Goal: Task Accomplishment & Management: Manage account settings

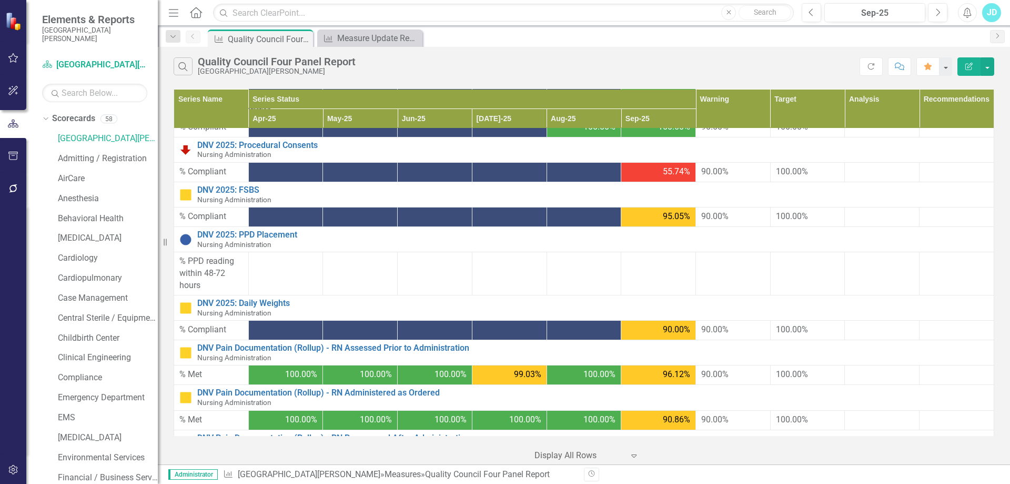
scroll to position [294, 0]
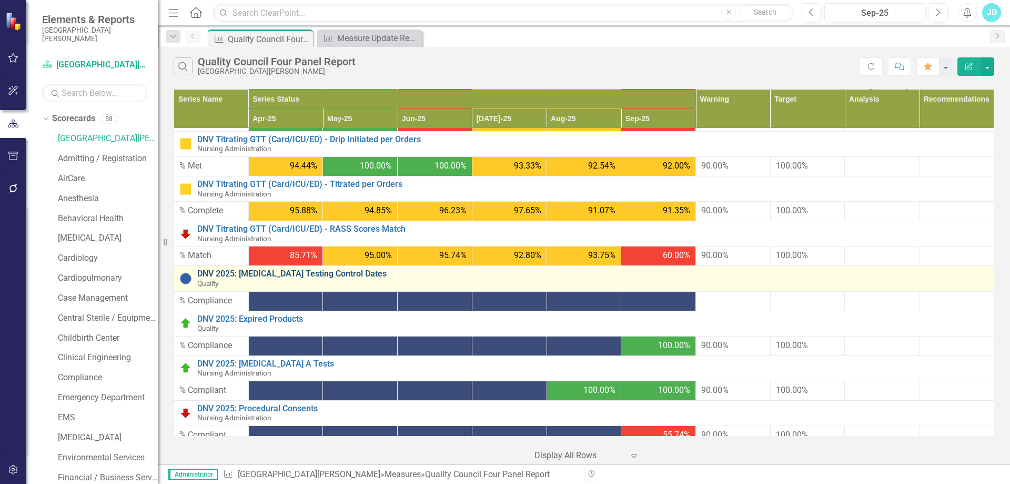
click at [323, 272] on link "DNV 2025: [MEDICAL_DATA] Testing Control Dates" at bounding box center [592, 273] width 791 height 9
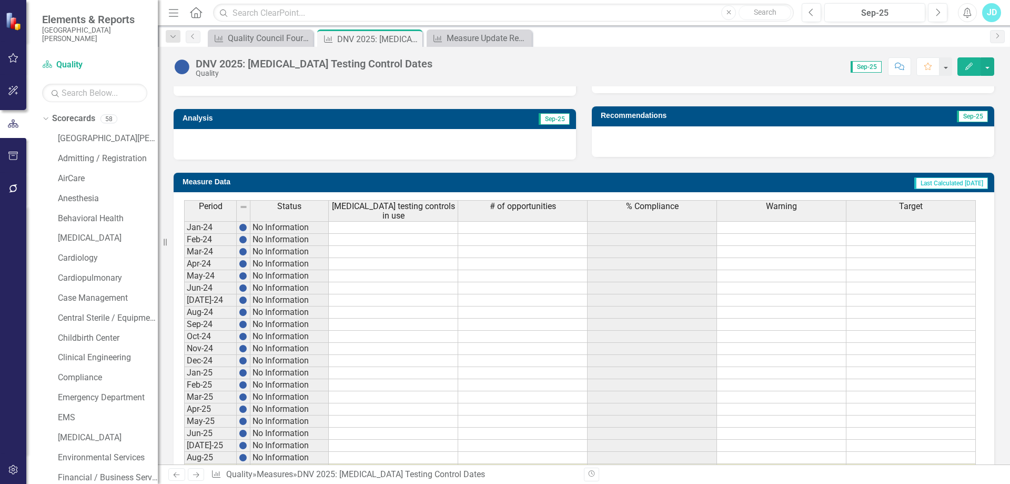
scroll to position [389, 0]
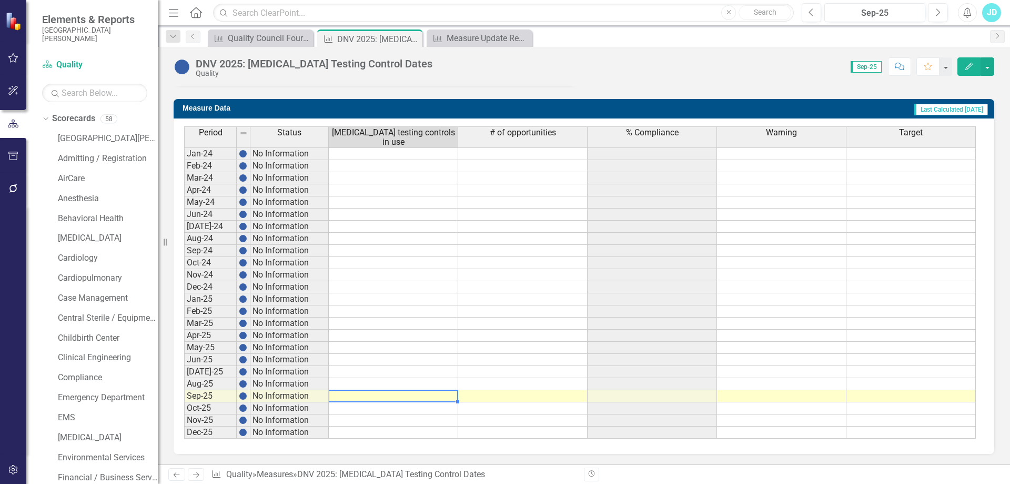
click at [397, 391] on td at bounding box center [393, 396] width 129 height 12
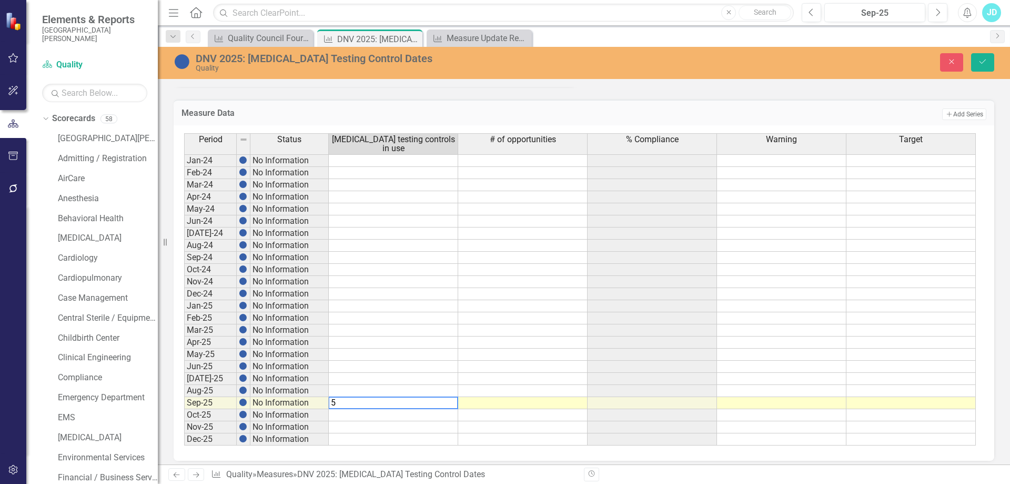
type textarea "50"
click at [811, 407] on td at bounding box center [781, 403] width 129 height 12
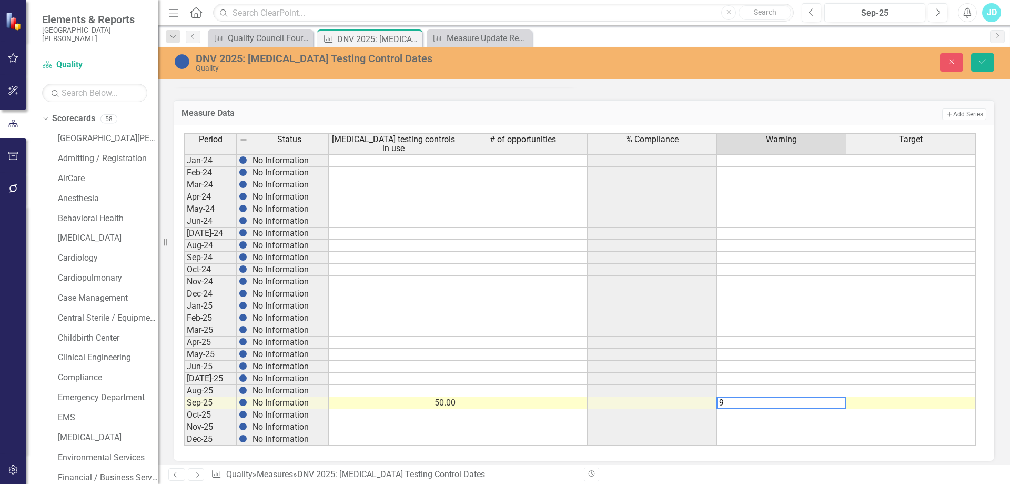
type textarea "90"
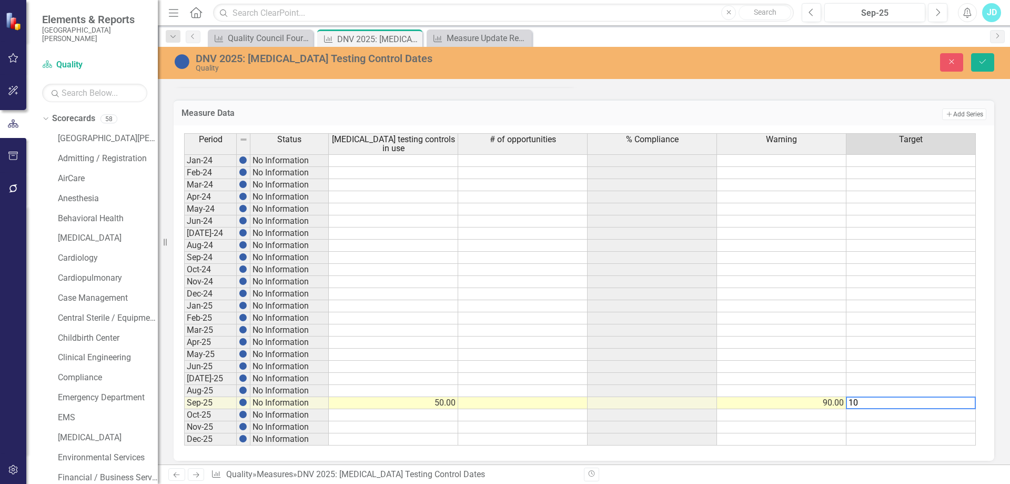
type textarea "100"
click at [980, 64] on icon "Save" at bounding box center [982, 61] width 9 height 7
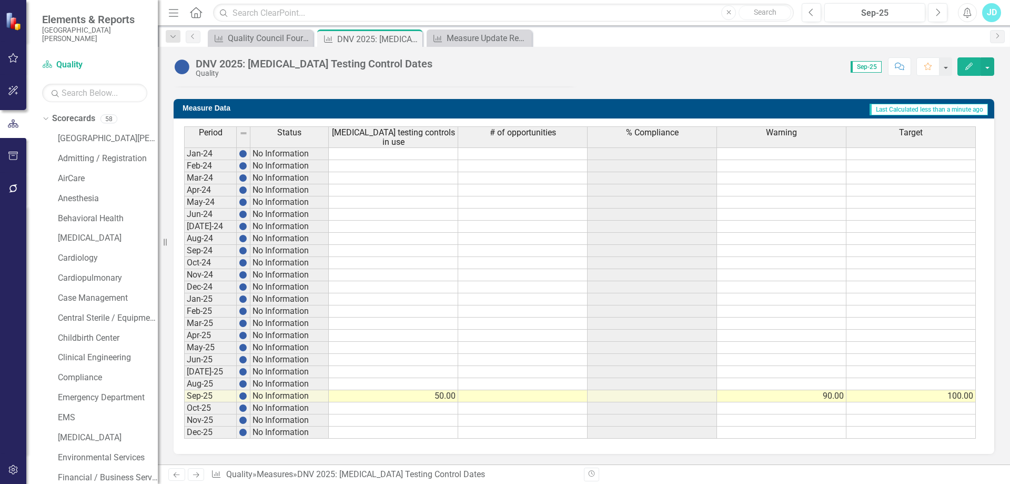
click at [788, 139] on th "Warning" at bounding box center [781, 136] width 129 height 21
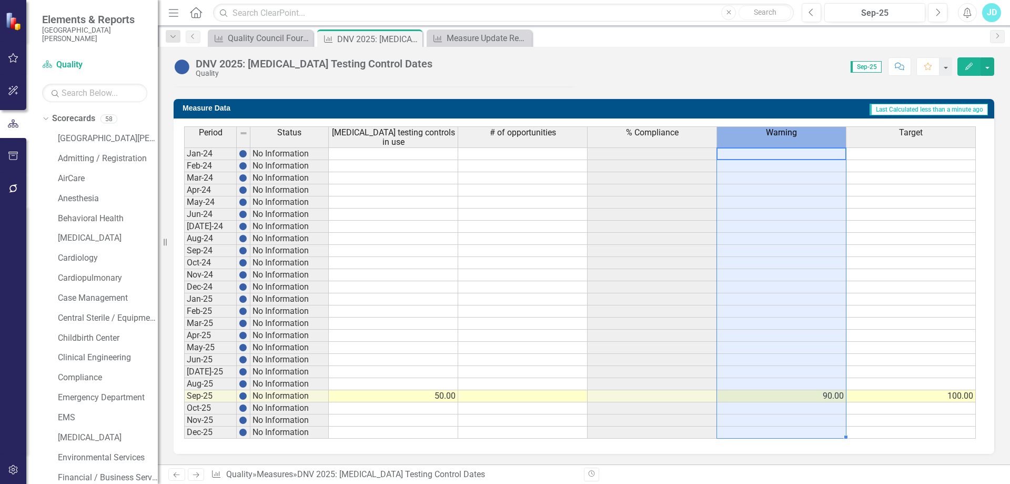
click at [788, 139] on th "Warning" at bounding box center [781, 136] width 129 height 21
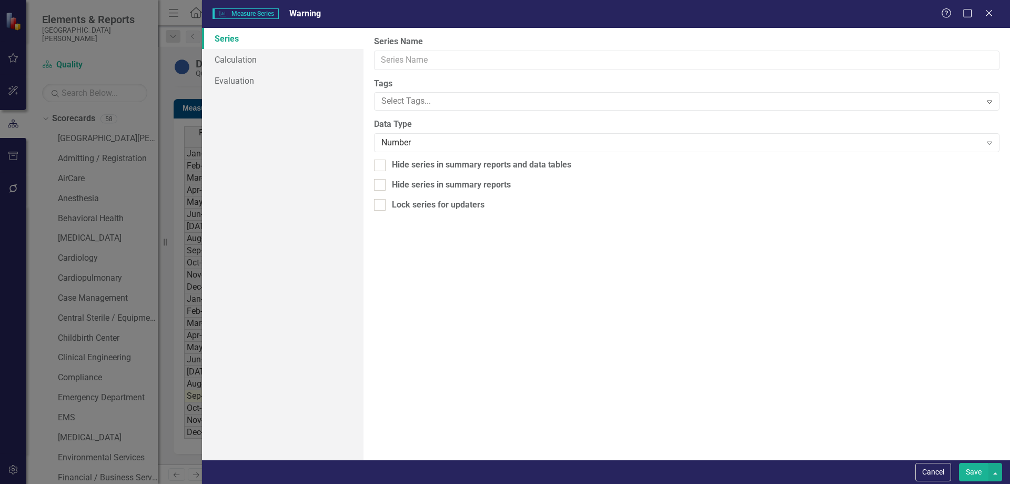
type input "Warning"
click at [401, 138] on div "Number" at bounding box center [680, 143] width 599 height 12
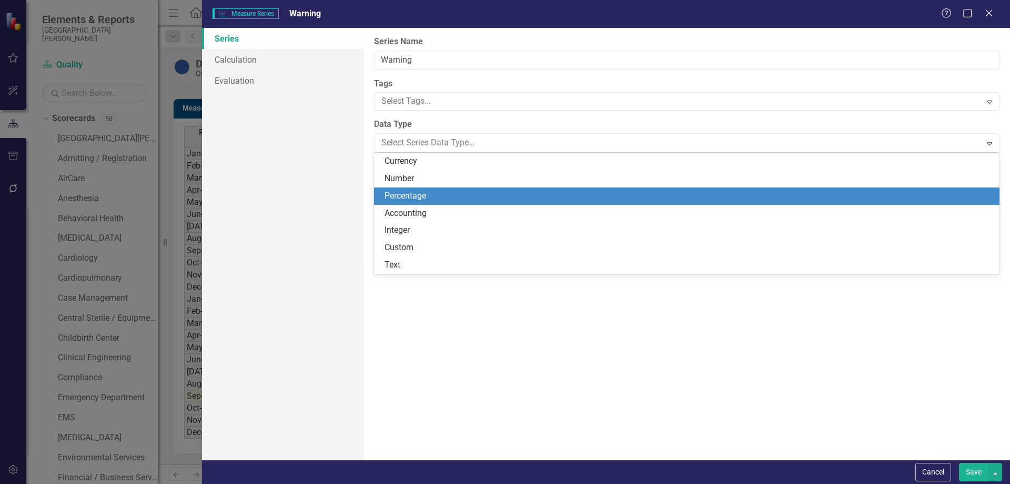
click at [408, 193] on div "Percentage" at bounding box center [689, 196] width 609 height 12
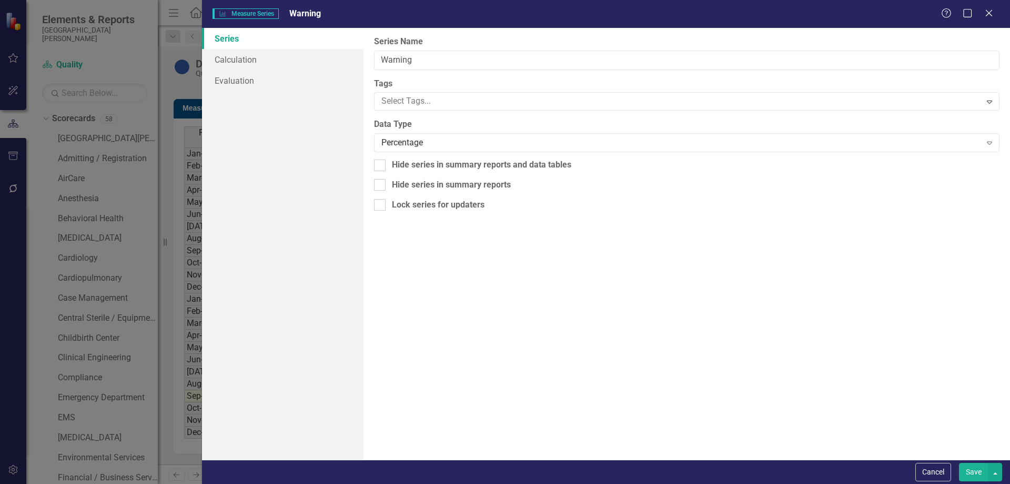
click at [978, 468] on button "Save" at bounding box center [973, 471] width 29 height 18
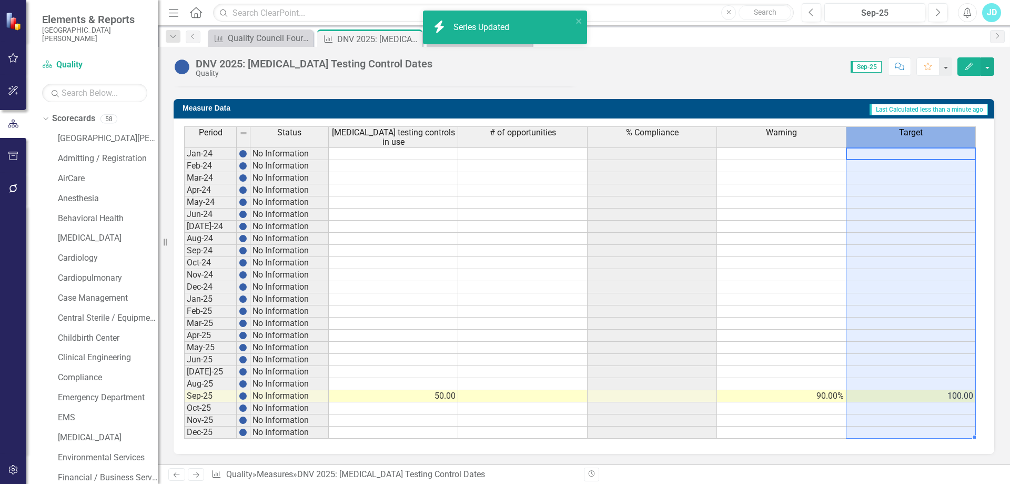
click at [920, 140] on th "Target" at bounding box center [911, 136] width 129 height 21
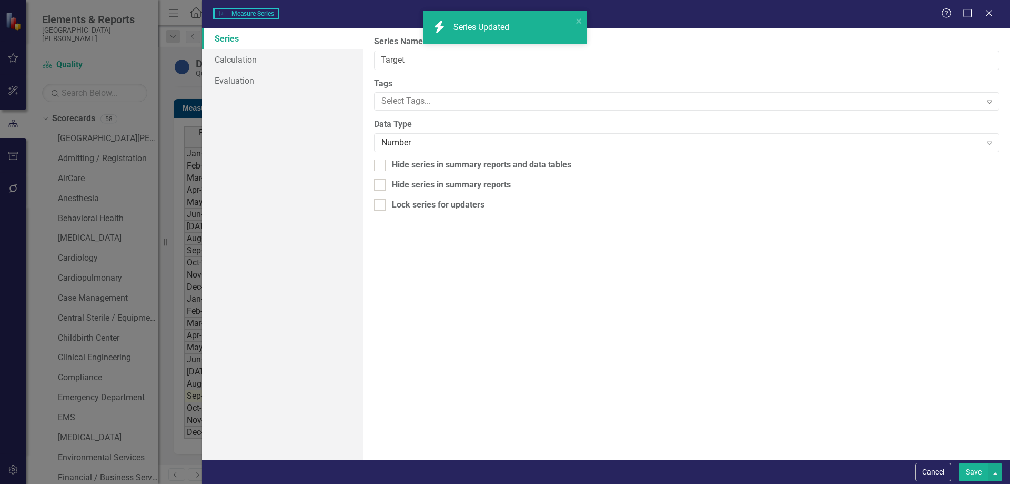
type input "Target"
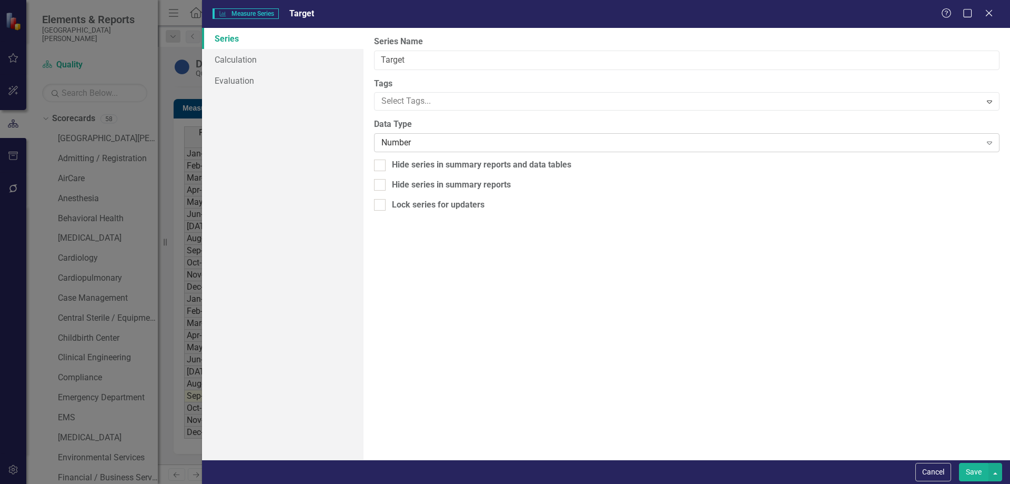
click at [413, 144] on div "Number" at bounding box center [680, 143] width 599 height 12
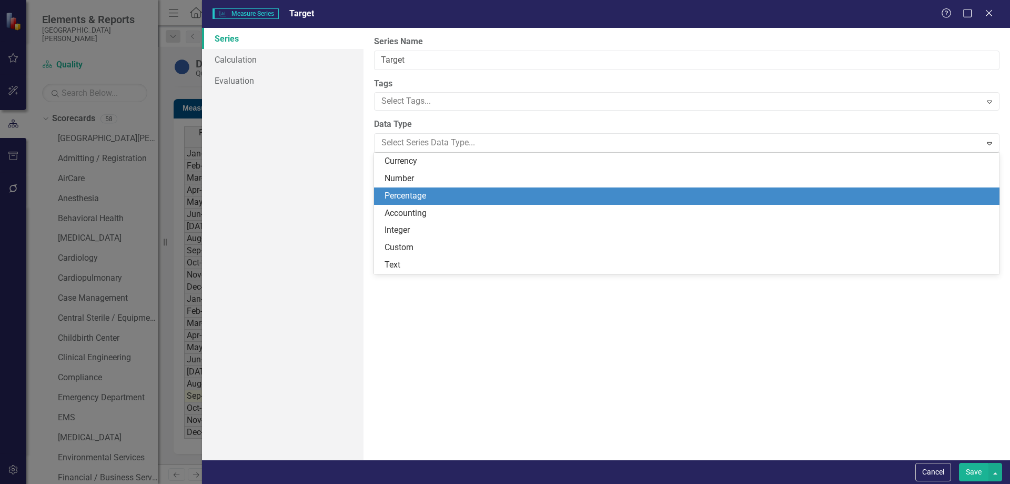
click at [410, 195] on div "Percentage" at bounding box center [689, 196] width 609 height 12
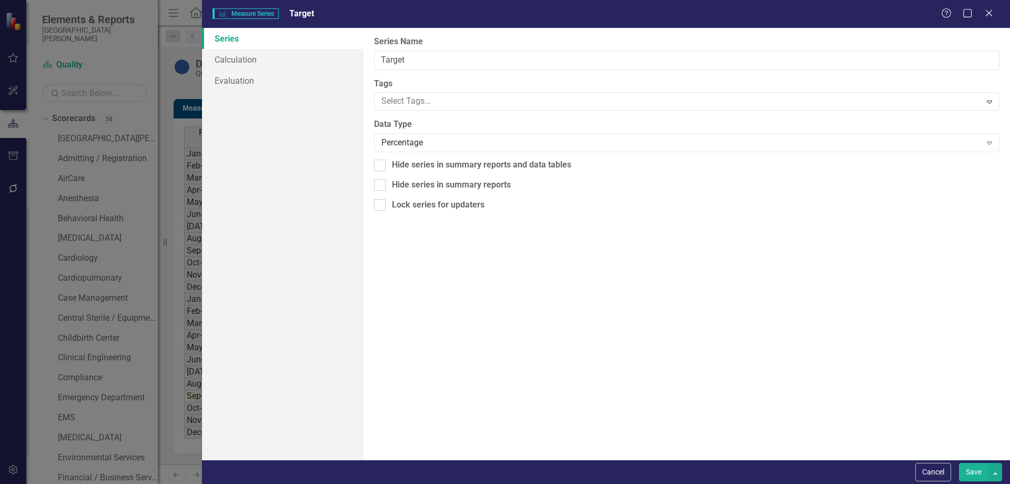
click at [973, 468] on button "Save" at bounding box center [973, 471] width 29 height 18
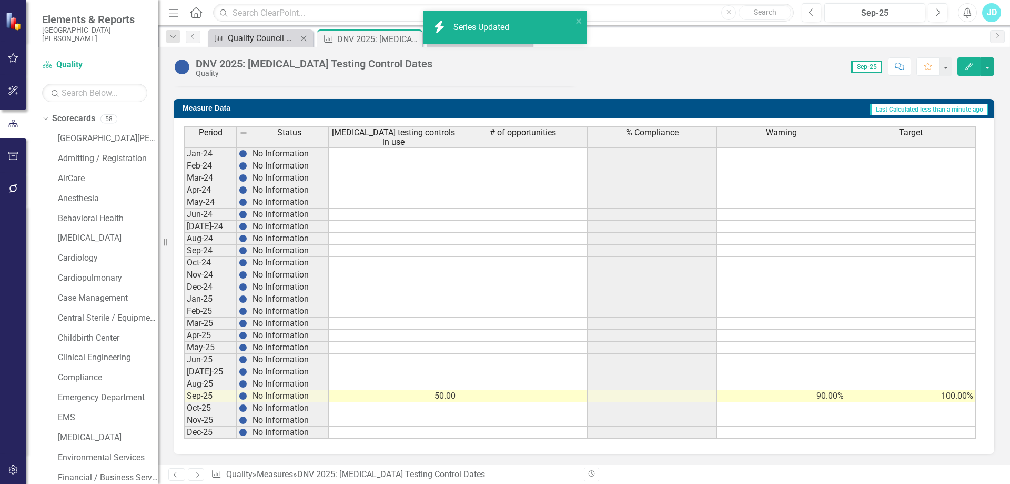
click at [239, 40] on div "Quality Council Four Panel Report" at bounding box center [262, 38] width 69 height 13
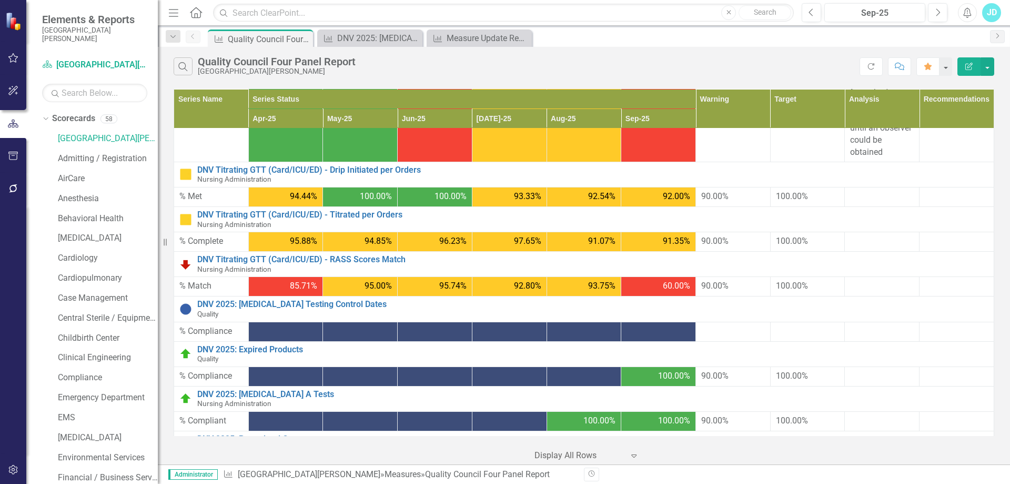
scroll to position [368, 0]
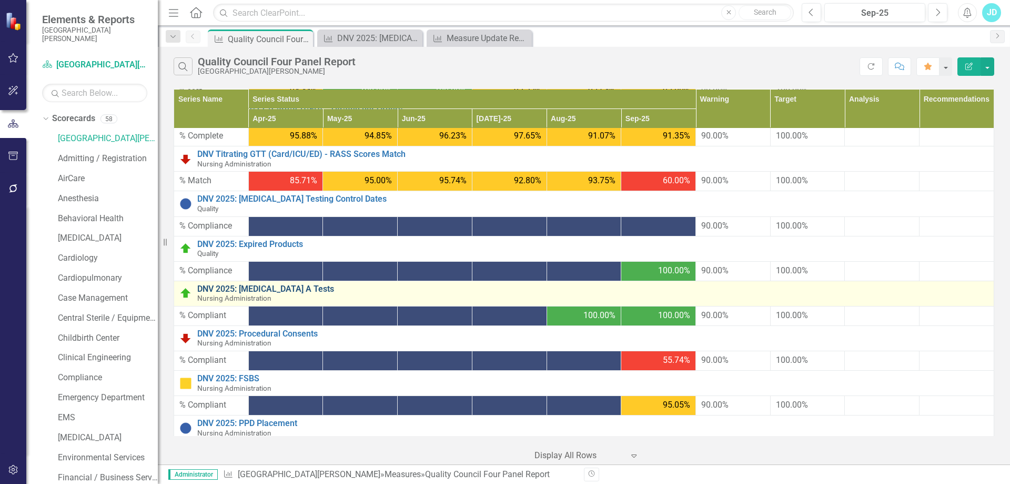
click at [253, 288] on link "DNV 2025: [MEDICAL_DATA] A Tests" at bounding box center [592, 288] width 791 height 9
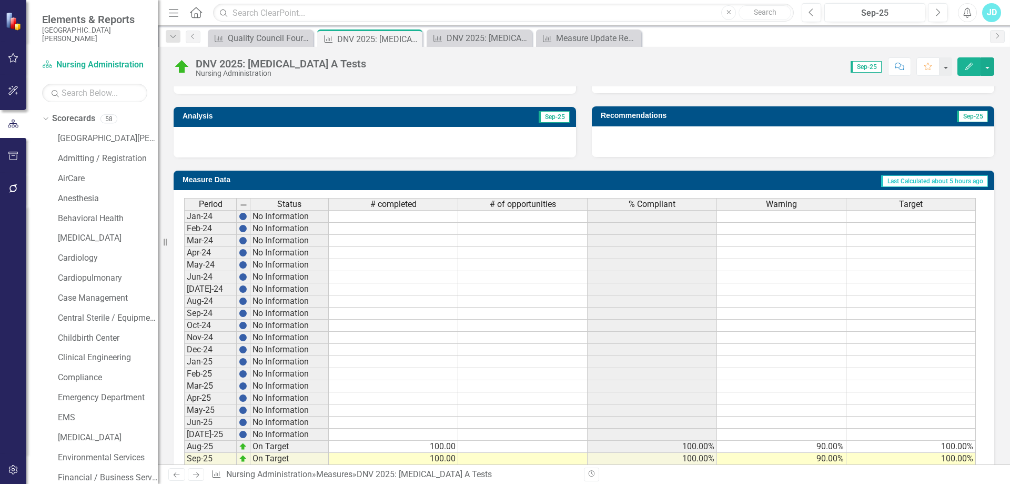
scroll to position [381, 0]
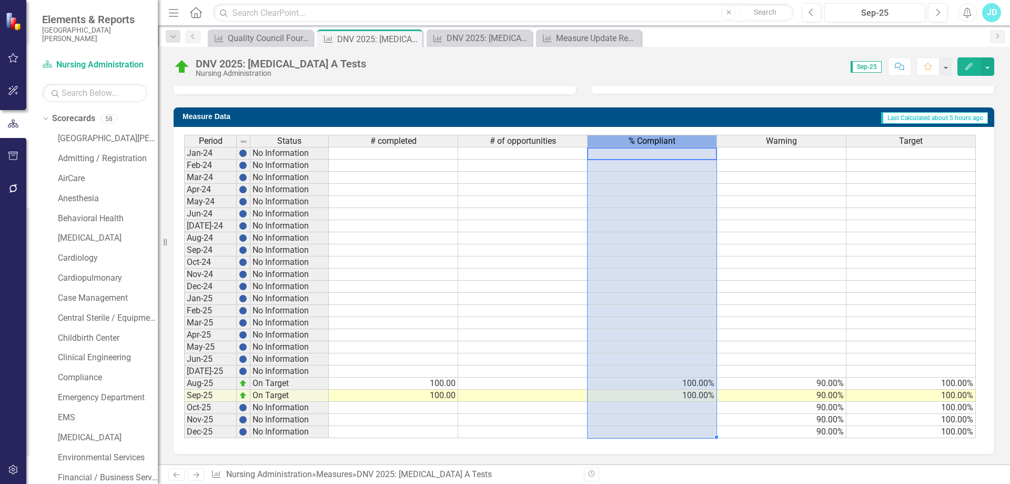
click at [648, 138] on span "% Compliant" at bounding box center [652, 140] width 47 height 9
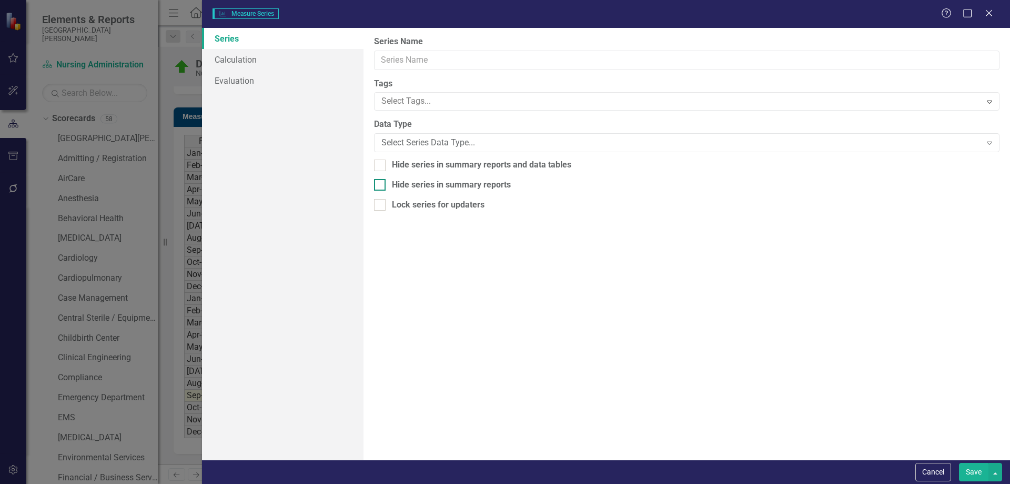
type input "% Compliant"
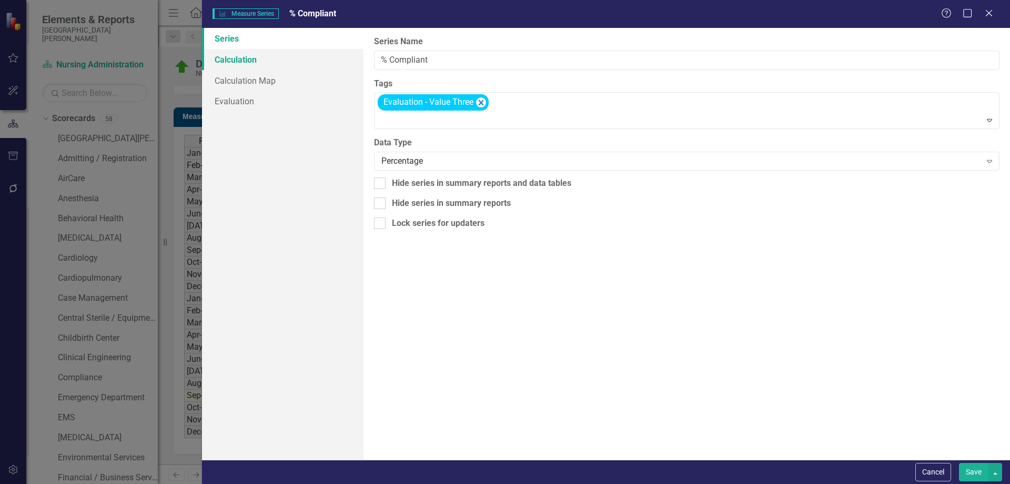
click at [249, 59] on link "Calculation" at bounding box center [283, 59] width 162 height 21
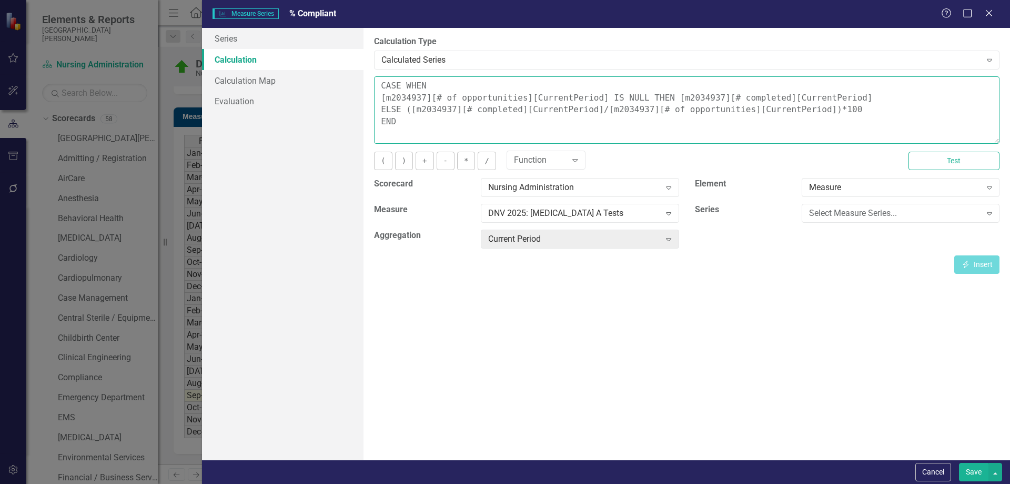
drag, startPoint x: 381, startPoint y: 84, endPoint x: 404, endPoint y: 129, distance: 50.6
click at [404, 129] on textarea "CASE WHEN [m2034937][# of opportunities][CurrentPeriod] IS NULL THEN [m2034937]…" at bounding box center [687, 109] width 626 height 67
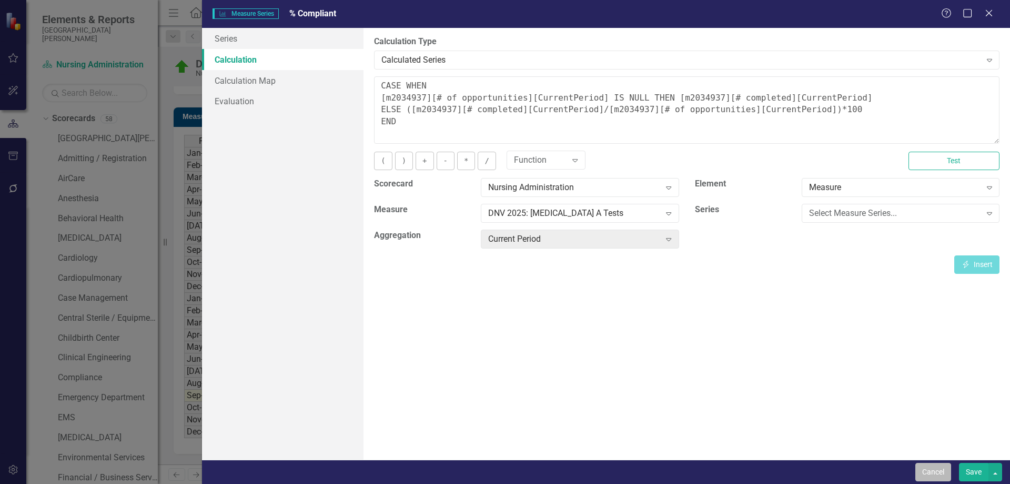
click at [933, 471] on button "Cancel" at bounding box center [933, 471] width 36 height 18
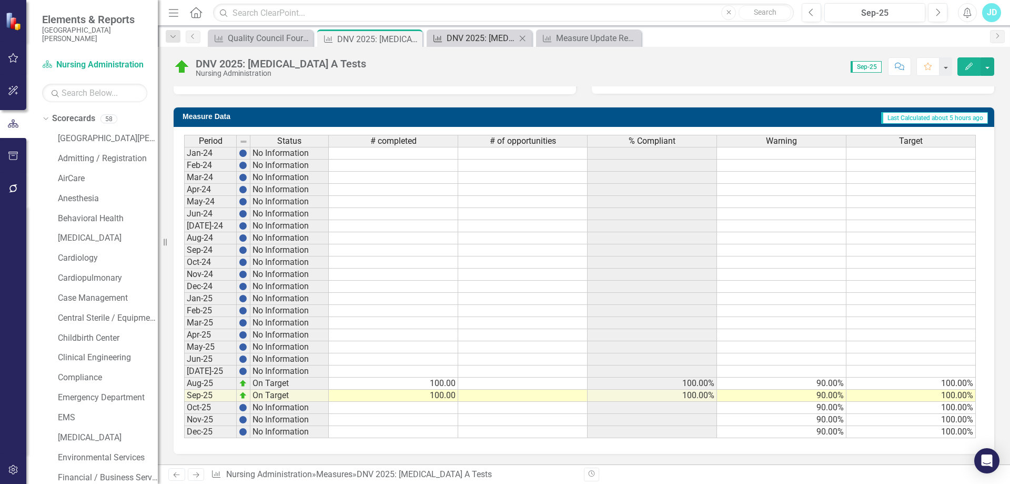
click at [498, 41] on div "DNV 2025: [MEDICAL_DATA] Testing Control Dates" at bounding box center [481, 38] width 69 height 13
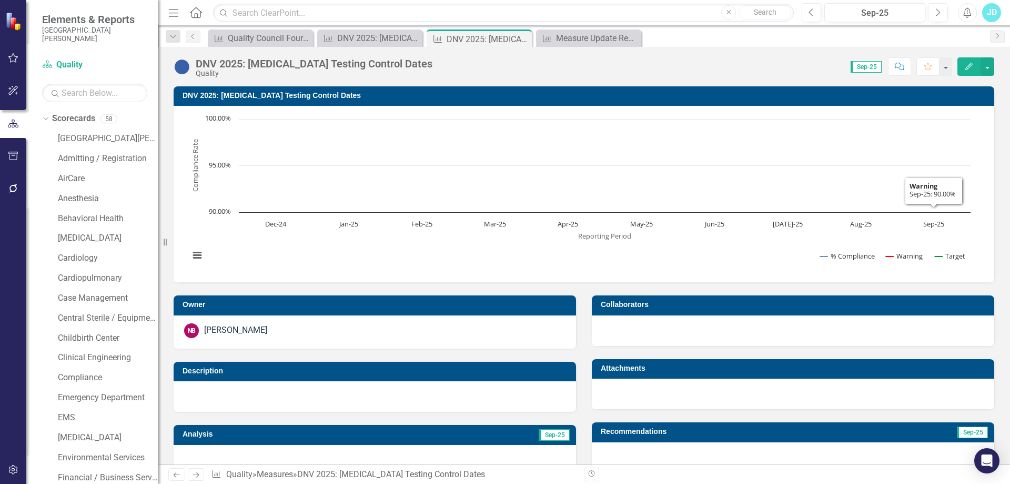
scroll to position [210, 0]
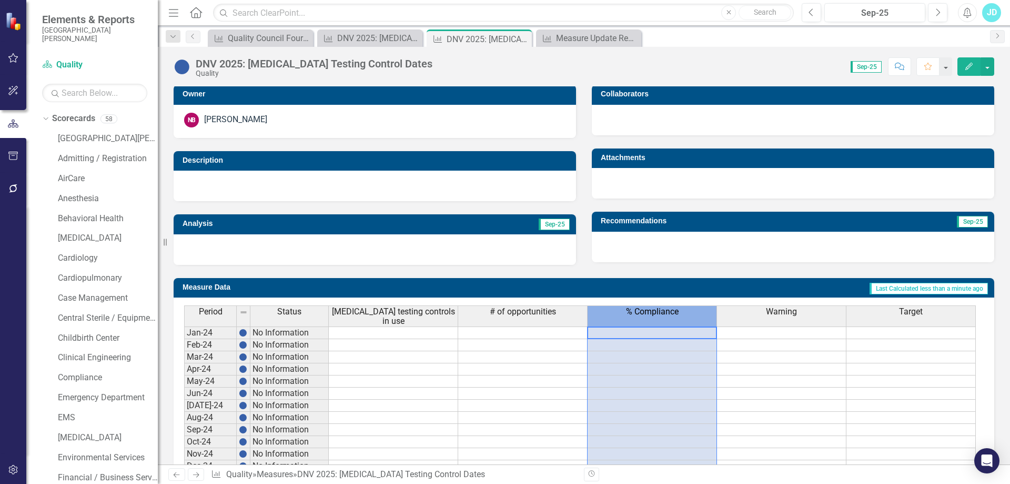
click at [648, 316] on span "% Compliance" at bounding box center [652, 311] width 53 height 9
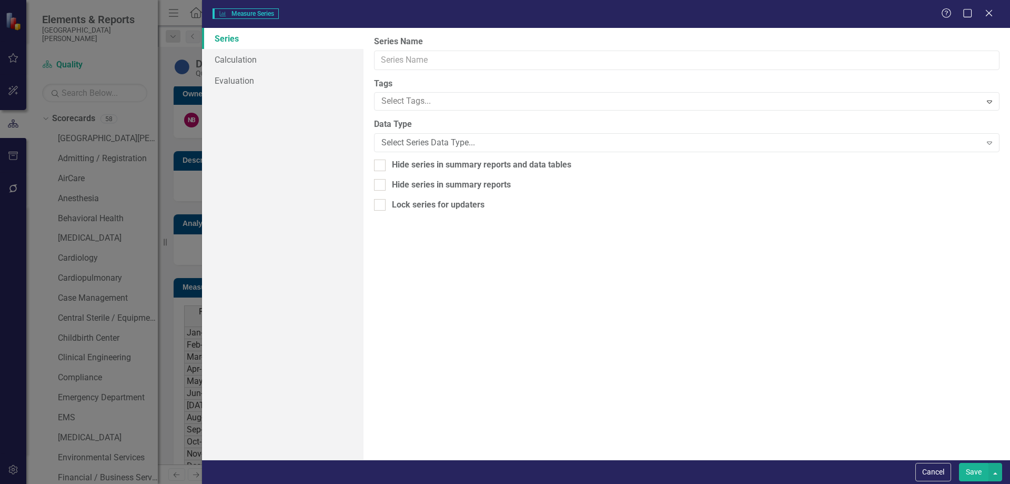
type input "% Compliance"
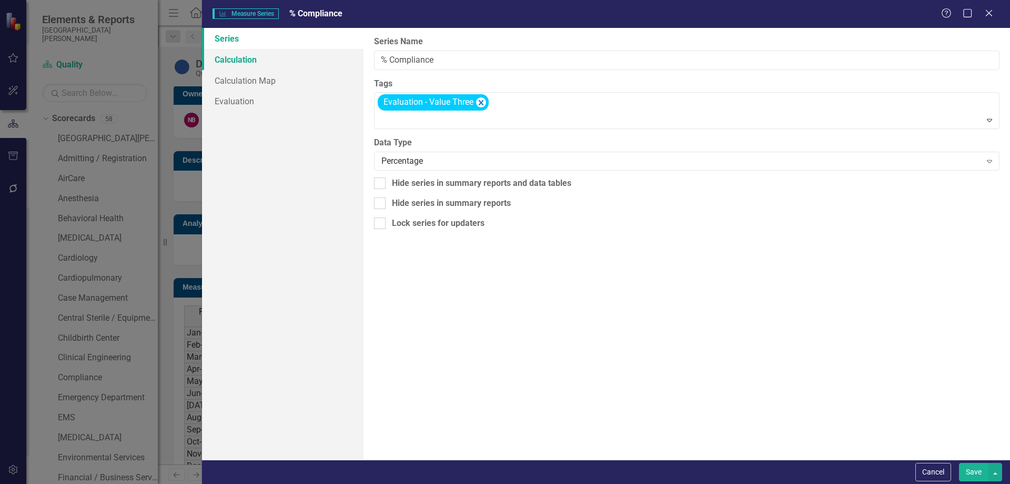
click at [255, 57] on link "Calculation" at bounding box center [283, 59] width 162 height 21
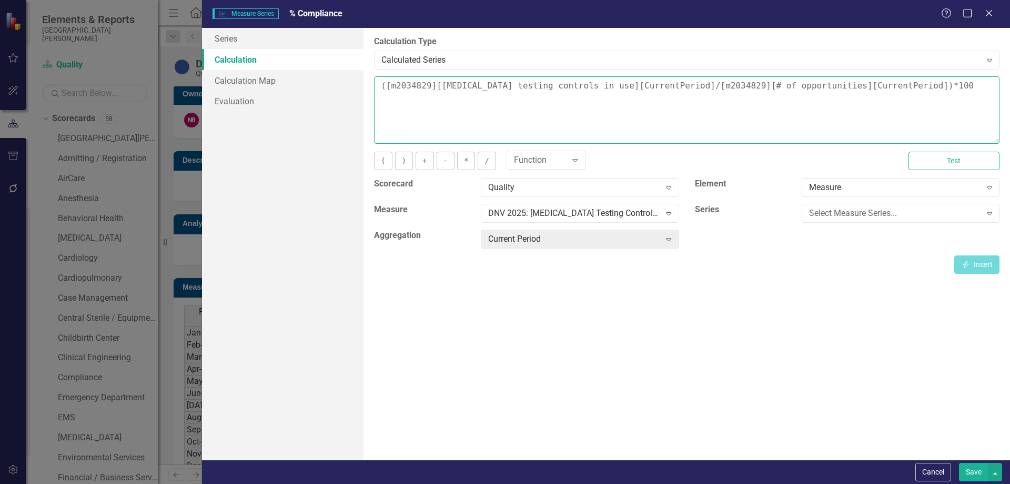
drag, startPoint x: 376, startPoint y: 85, endPoint x: 931, endPoint y: 82, distance: 554.5
click at [931, 82] on textarea "([m2034829][[MEDICAL_DATA] testing controls in use][CurrentPeriod]/[m2034829][#…" at bounding box center [687, 109] width 626 height 67
paste textarea "CASE WHEN [m2034937][# of opportunities][CurrentPeriod] IS NULL THEN [m2034937]…"
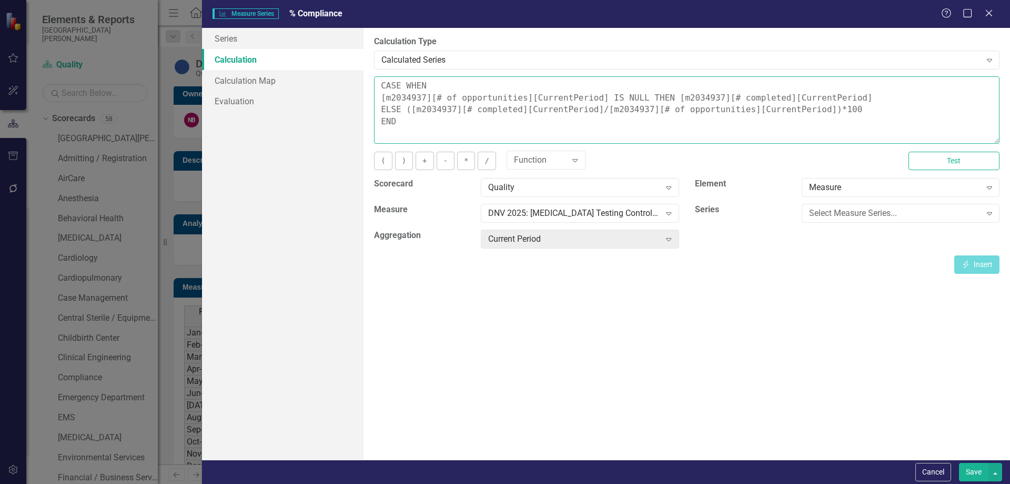
drag, startPoint x: 381, startPoint y: 98, endPoint x: 587, endPoint y: 93, distance: 206.3
click at [587, 93] on textarea "CASE WHEN [m2034937][# of opportunities][CurrentPeriod] IS NULL THEN [m2034937]…" at bounding box center [687, 109] width 626 height 67
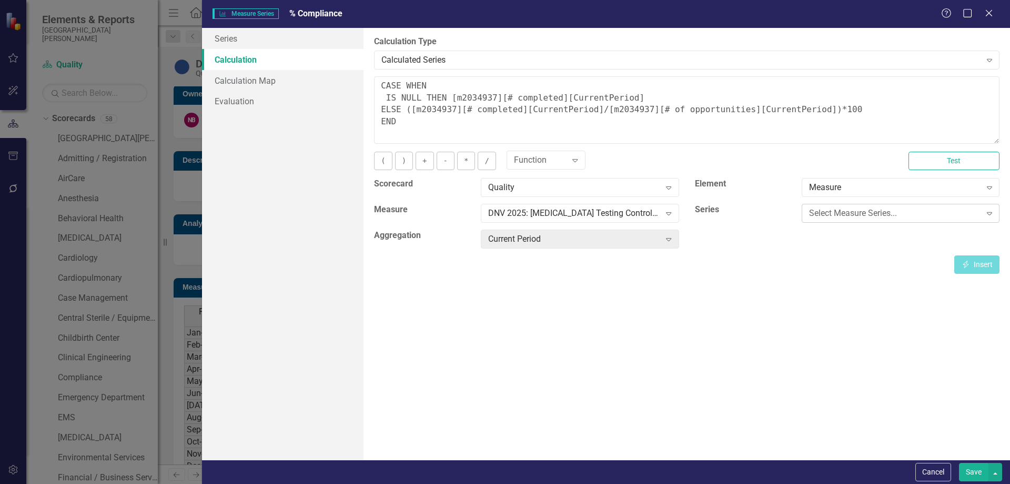
click at [898, 218] on div "Select Measure Series..." at bounding box center [895, 213] width 172 height 12
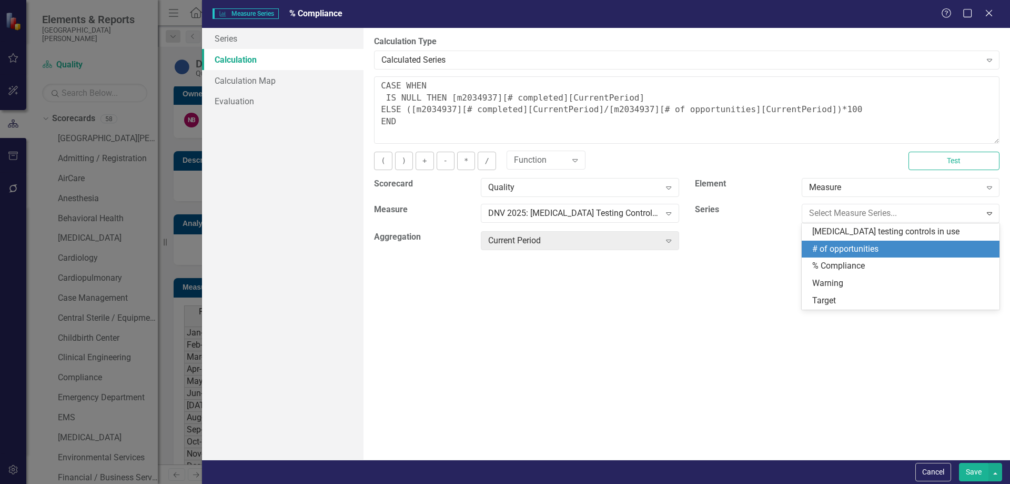
click at [873, 254] on div "# of opportunities" at bounding box center [902, 249] width 181 height 12
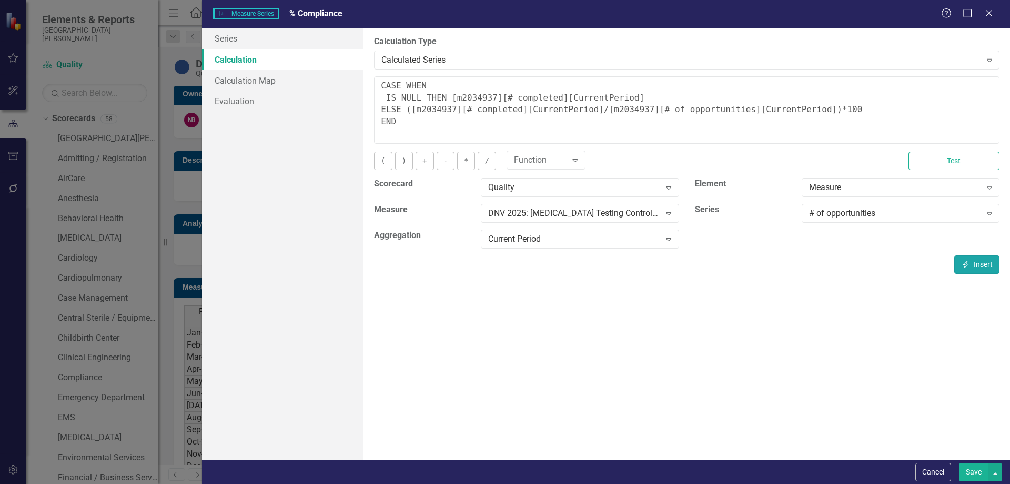
click at [971, 263] on button "Insert Insert" at bounding box center [976, 264] width 45 height 18
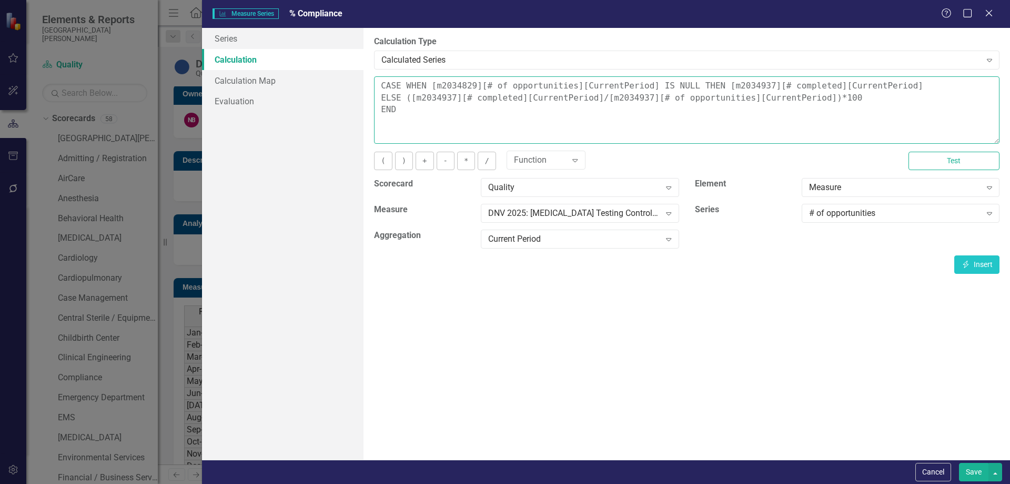
click at [422, 86] on textarea "CASE WHEN [m2034829][# of opportunities][CurrentPeriod] IS NULL THEN [m2034937]…" at bounding box center [687, 109] width 626 height 67
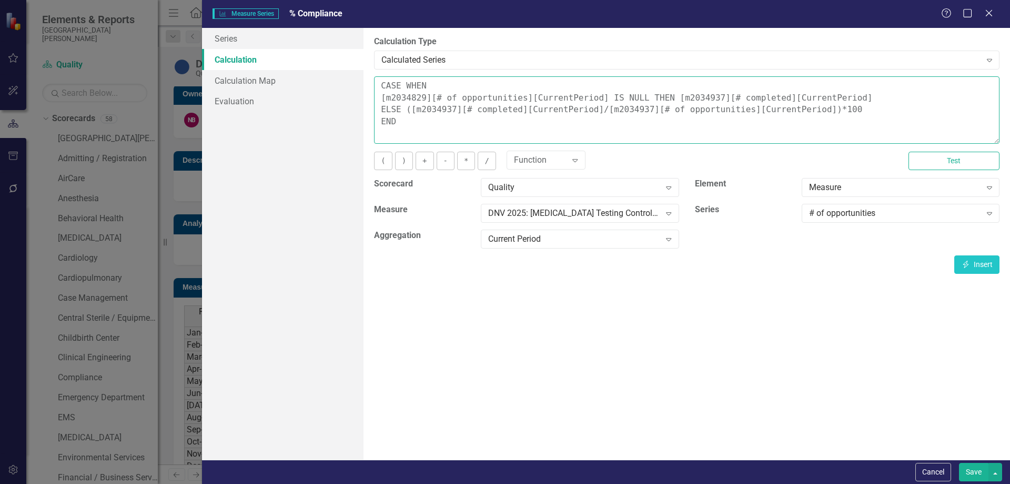
drag, startPoint x: 655, startPoint y: 97, endPoint x: 837, endPoint y: 97, distance: 182.6
click at [837, 97] on textarea "CASE WHEN [m2034829][# of opportunities][CurrentPeriod] IS NULL THEN [m2034937]…" at bounding box center [687, 109] width 626 height 67
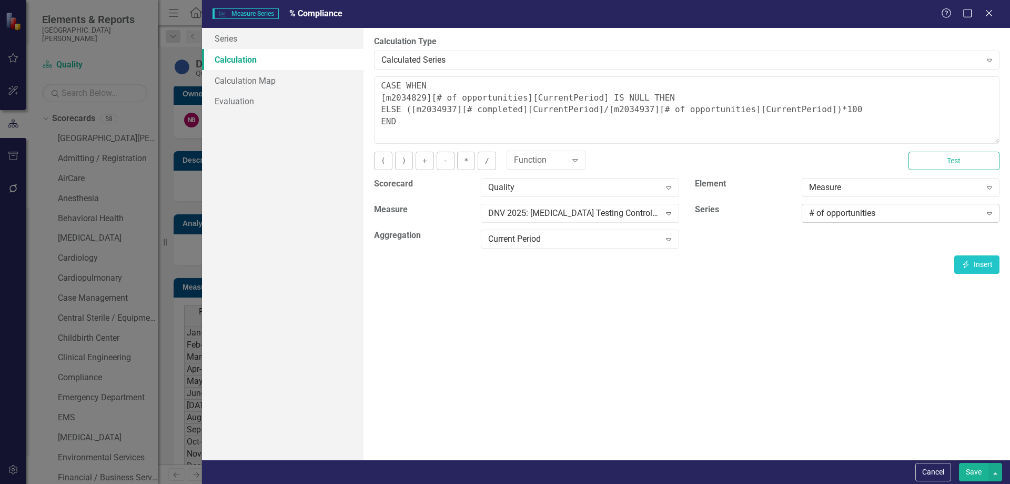
click at [872, 219] on div "# of opportunities" at bounding box center [895, 213] width 172 height 12
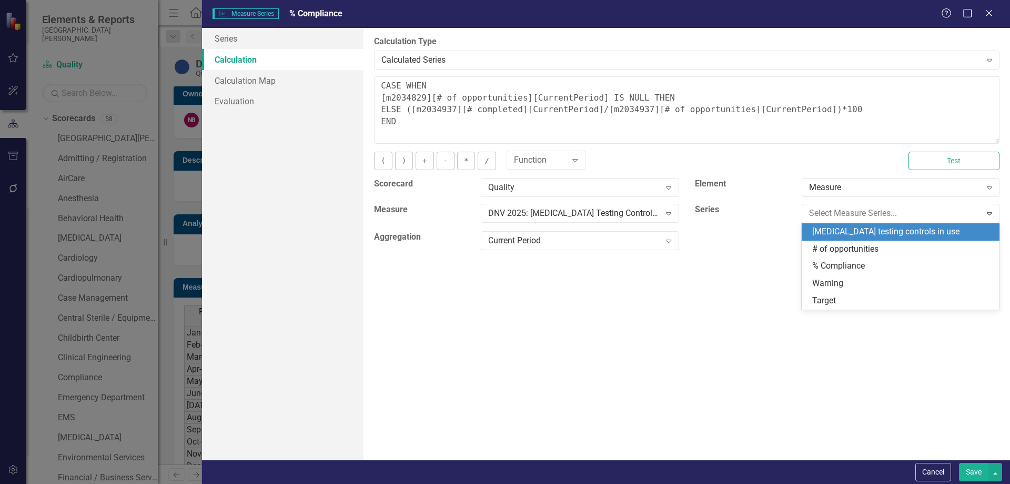
click at [870, 228] on div "[MEDICAL_DATA] testing controls in use" at bounding box center [902, 232] width 181 height 12
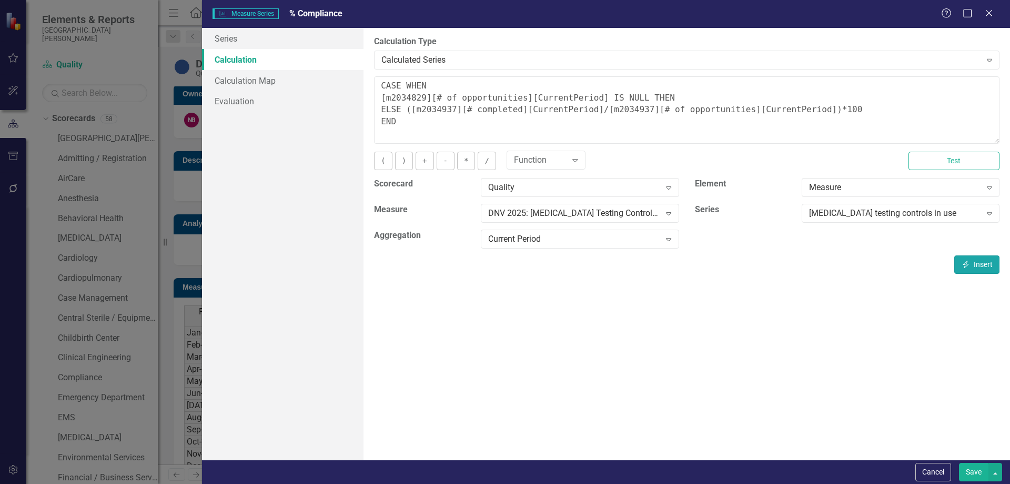
click at [987, 266] on button "Insert Insert" at bounding box center [976, 264] width 45 height 18
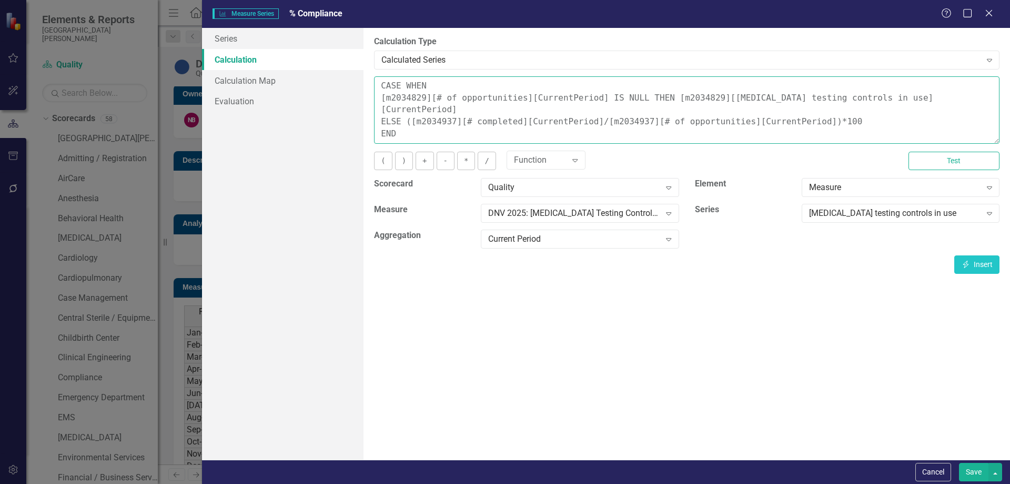
drag, startPoint x: 410, startPoint y: 108, endPoint x: 637, endPoint y: 109, distance: 226.8
click at [637, 109] on textarea "CASE WHEN [m2034829][# of opportunities][CurrentPeriod] IS NULL THEN [m2034829]…" at bounding box center [687, 109] width 626 height 67
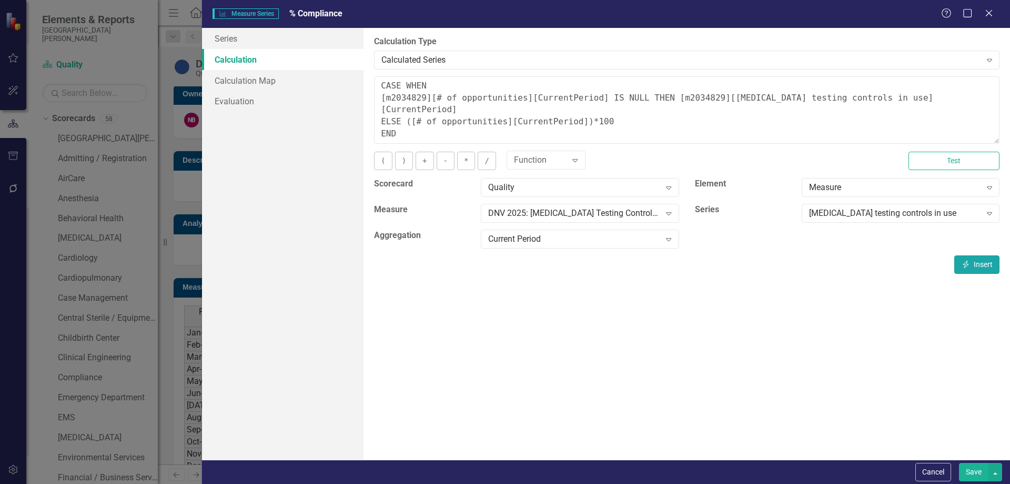
click at [979, 263] on button "Insert Insert" at bounding box center [976, 264] width 45 height 18
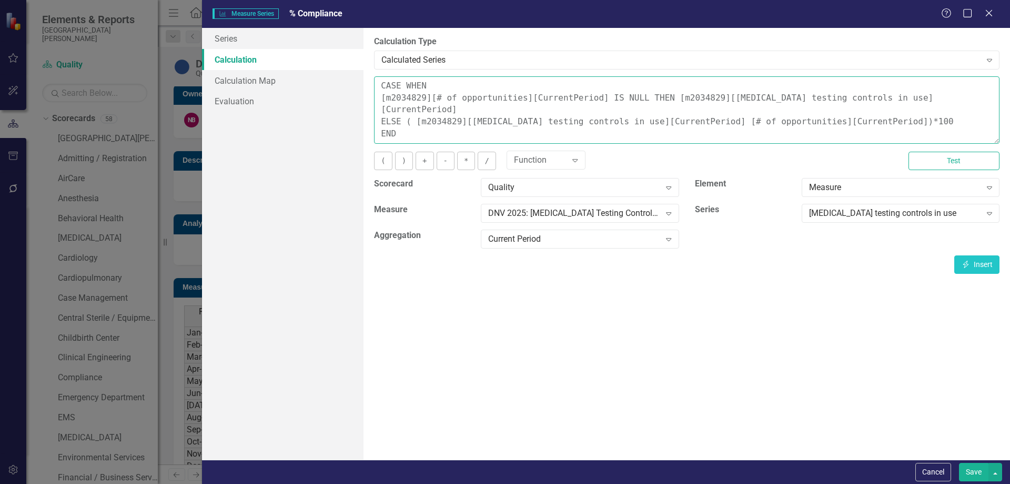
drag, startPoint x: 700, startPoint y: 110, endPoint x: 782, endPoint y: 106, distance: 81.7
click at [782, 106] on textarea "CASE WHEN [m2034829][# of opportunities][CurrentPeriod] IS NULL THEN [m2034829]…" at bounding box center [687, 109] width 626 height 67
click at [718, 118] on textarea "CASE WHEN [m2034829][# of opportunities][CurrentPeriod] IS NULL THEN [m2034829]…" at bounding box center [687, 109] width 626 height 67
click at [696, 108] on textarea "CASE WHEN [m2034829][# of opportunities][CurrentPeriod] IS NULL THEN [m2034829]…" at bounding box center [687, 109] width 626 height 67
drag, startPoint x: 710, startPoint y: 109, endPoint x: 868, endPoint y: 106, distance: 158.4
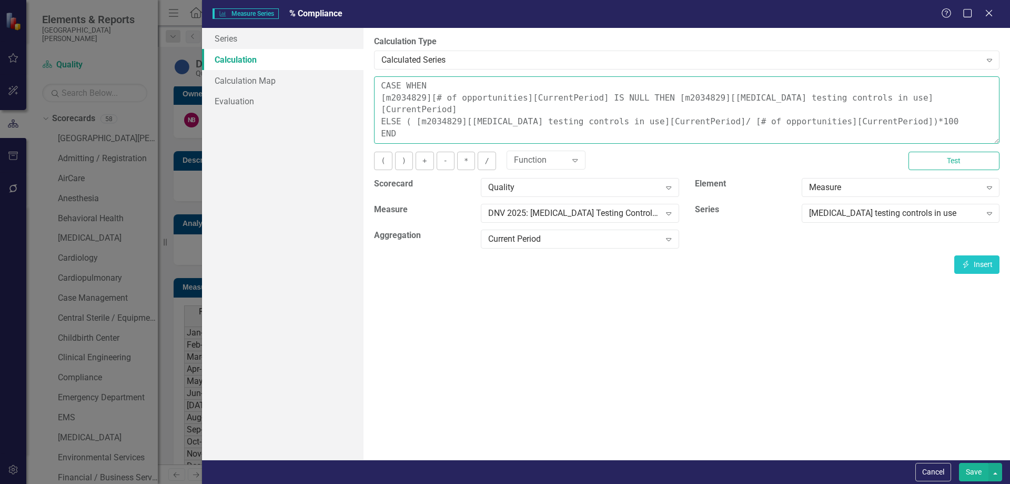
click at [868, 106] on textarea "CASE WHEN [m2034829][# of opportunities][CurrentPeriod] IS NULL THEN [m2034829]…" at bounding box center [687, 109] width 626 height 67
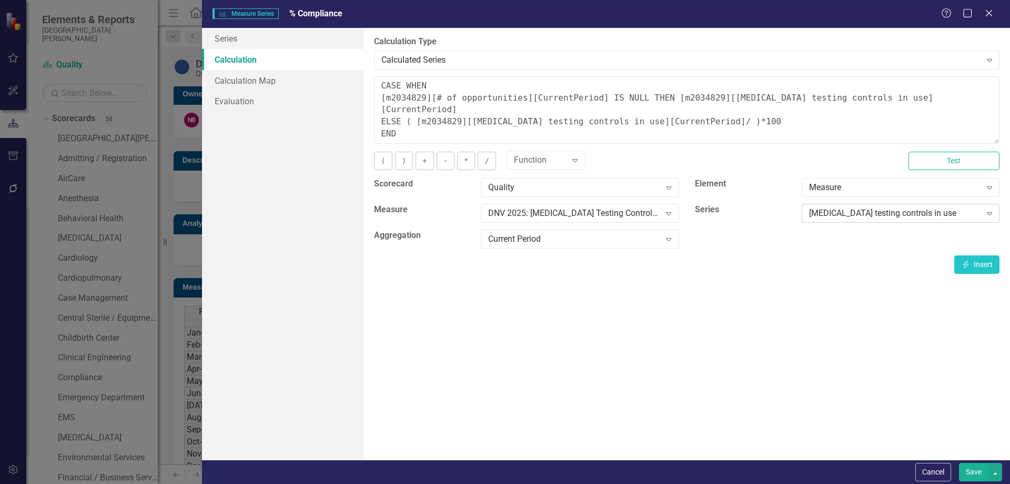
click at [878, 216] on div "[MEDICAL_DATA] testing controls in use" at bounding box center [895, 213] width 172 height 12
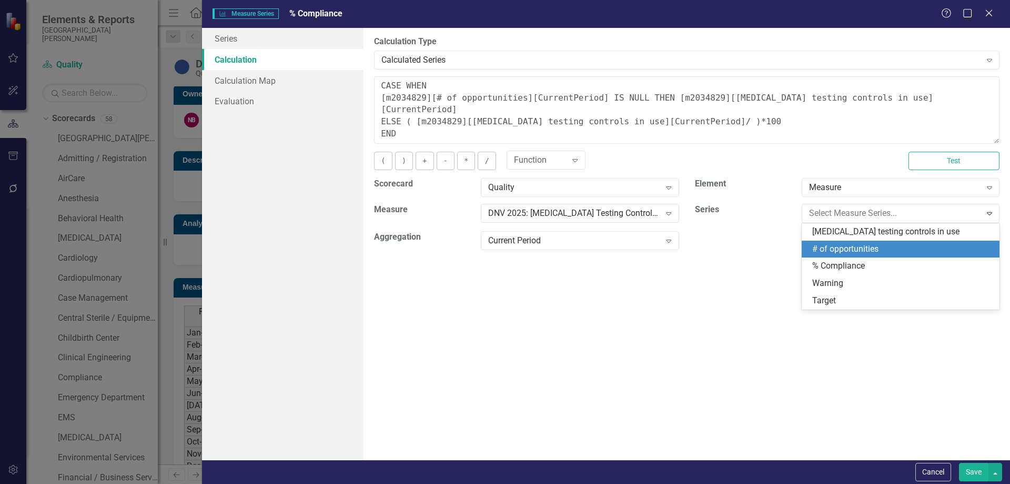
click at [864, 245] on div "# of opportunities" at bounding box center [902, 249] width 181 height 12
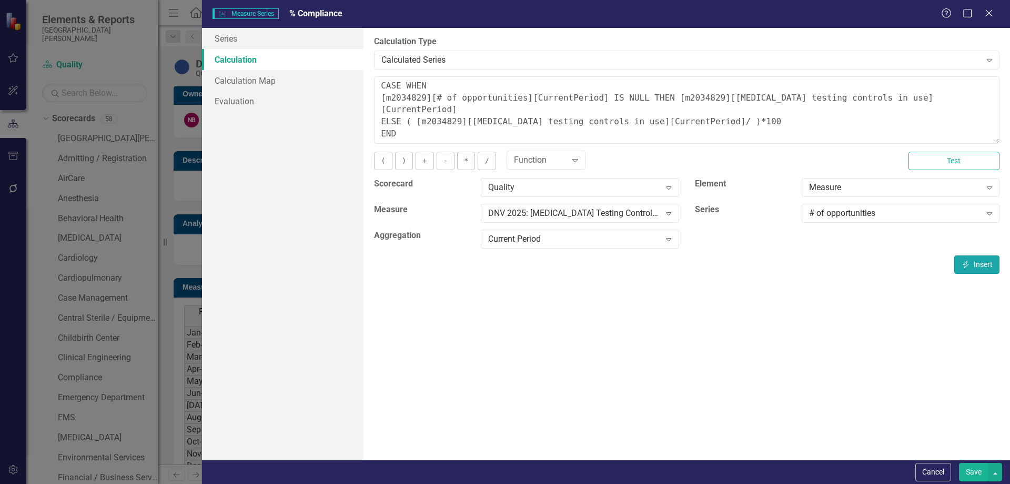
click at [975, 261] on button "Insert Insert" at bounding box center [976, 264] width 45 height 18
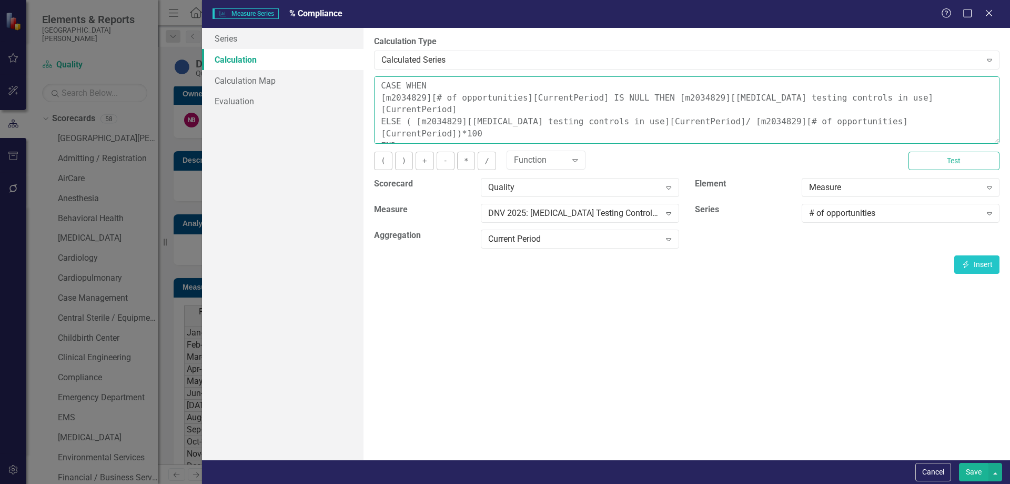
click at [704, 111] on textarea "CASE WHEN [m2034829][# of opportunities][CurrentPeriod] IS NULL THEN [m2034829]…" at bounding box center [687, 109] width 626 height 67
click at [710, 124] on textarea "CASE WHEN [m2034829][# of opportunities][CurrentPeriod] IS NULL THEN [m2034829]…" at bounding box center [687, 109] width 626 height 67
type textarea "CASE WHEN [m2034829][# of opportunities][CurrentPeriod] IS NULL THEN [m2034829]…"
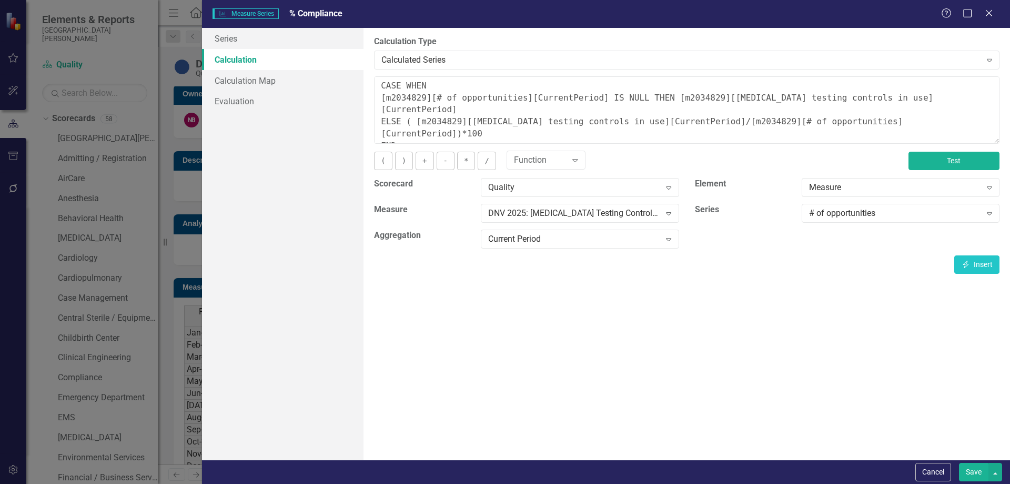
click at [962, 164] on button "Test" at bounding box center [954, 161] width 91 height 18
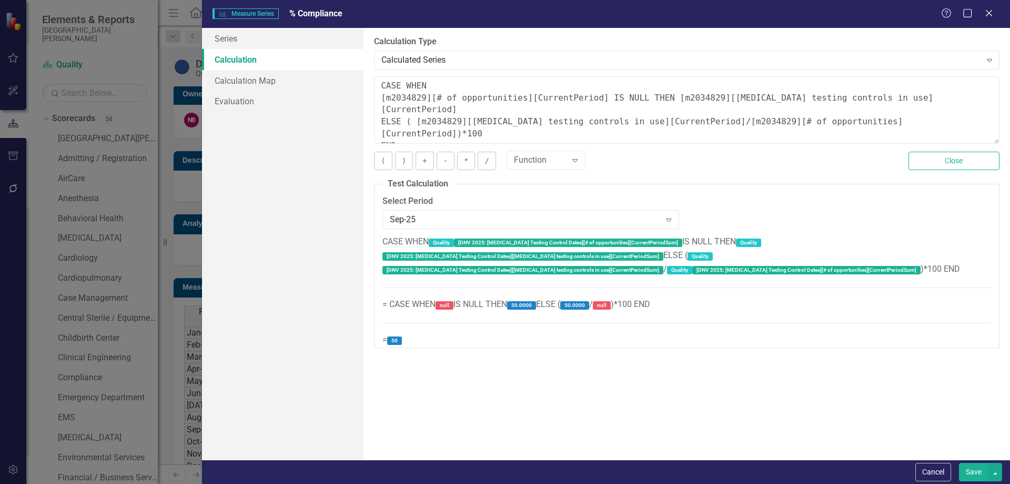
click at [967, 470] on button "Save" at bounding box center [973, 471] width 29 height 18
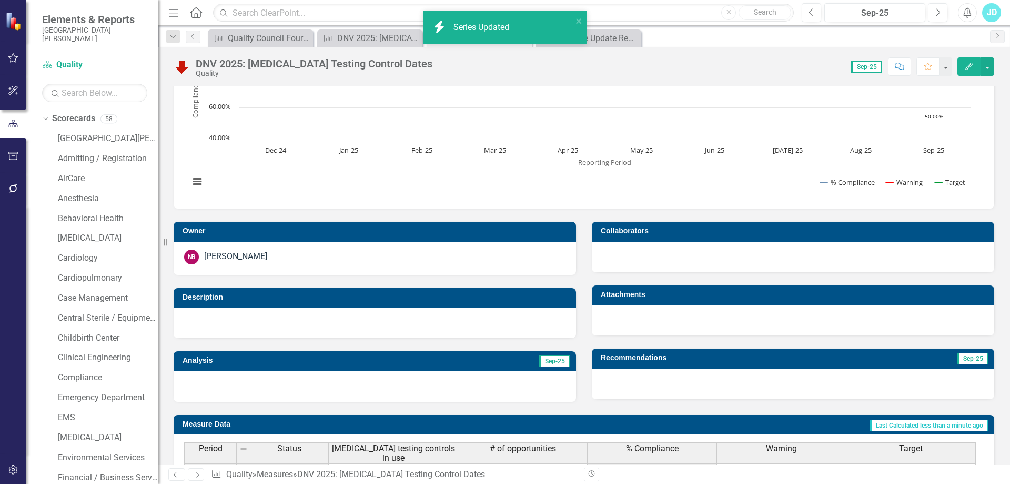
scroll to position [0, 0]
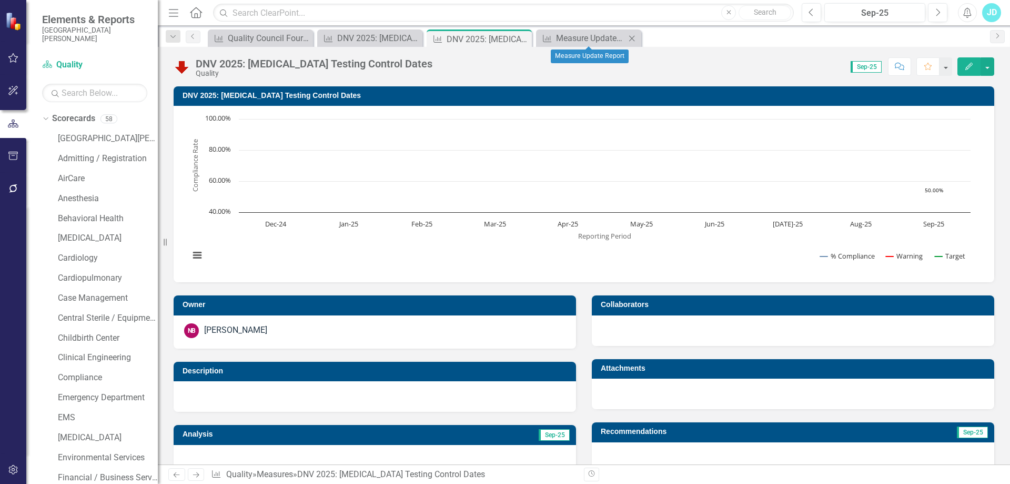
click at [631, 35] on icon "Close" at bounding box center [632, 38] width 11 height 8
click at [527, 37] on icon "Close" at bounding box center [522, 39] width 11 height 8
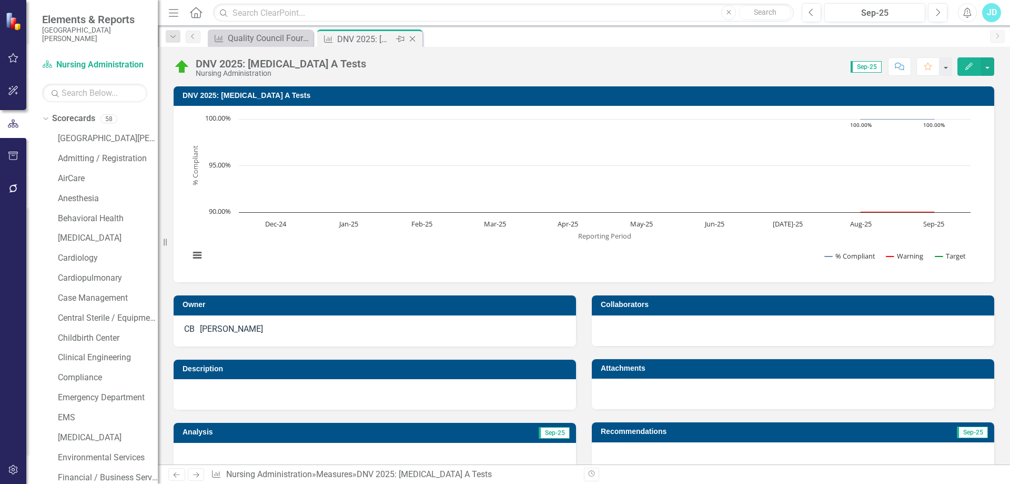
click at [410, 36] on icon "Close" at bounding box center [412, 39] width 11 height 8
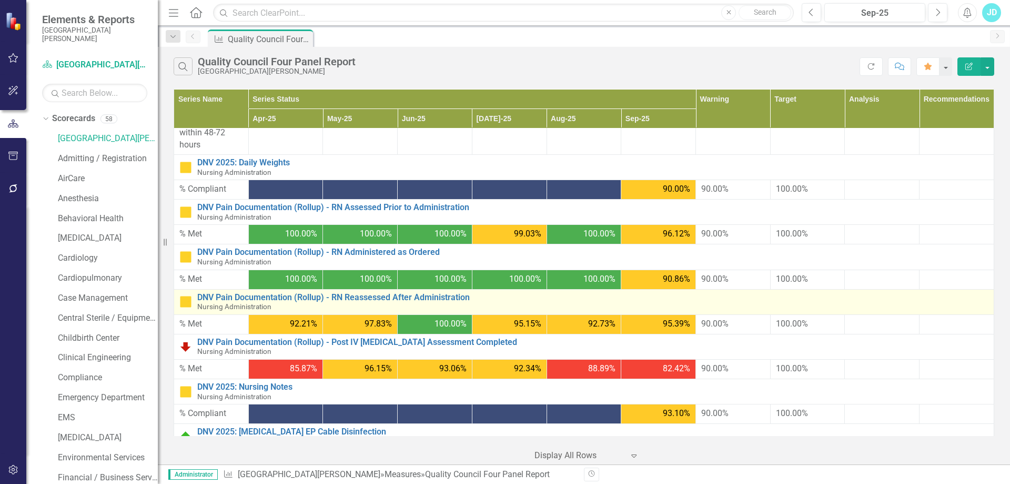
scroll to position [820, 0]
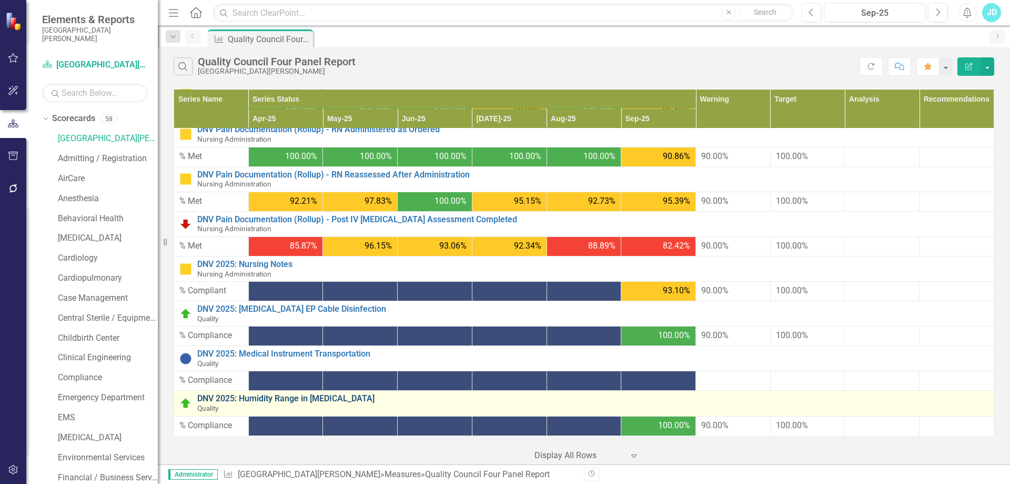
click at [315, 399] on link "DNV 2025: Humidity Range in [MEDICAL_DATA]" at bounding box center [592, 398] width 791 height 9
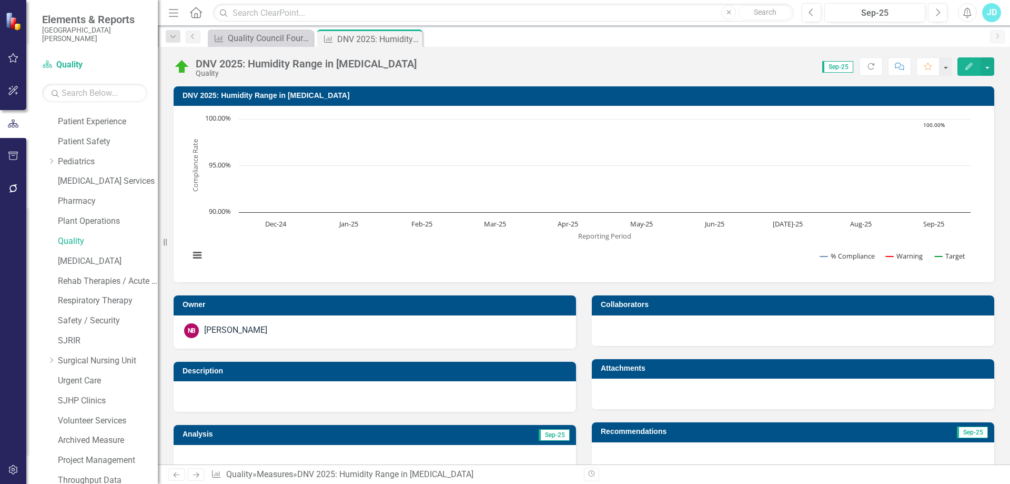
scroll to position [741, 0]
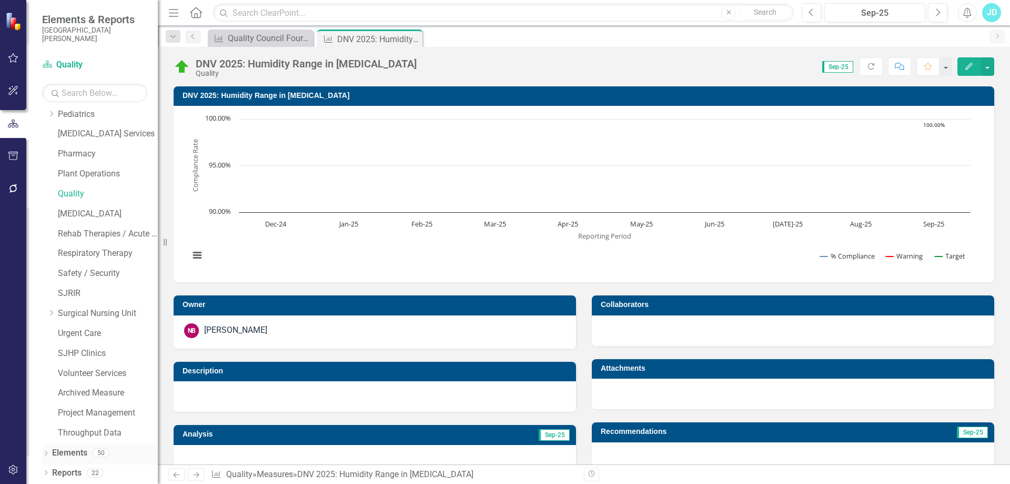
click at [69, 448] on link "Elements" at bounding box center [69, 453] width 35 height 12
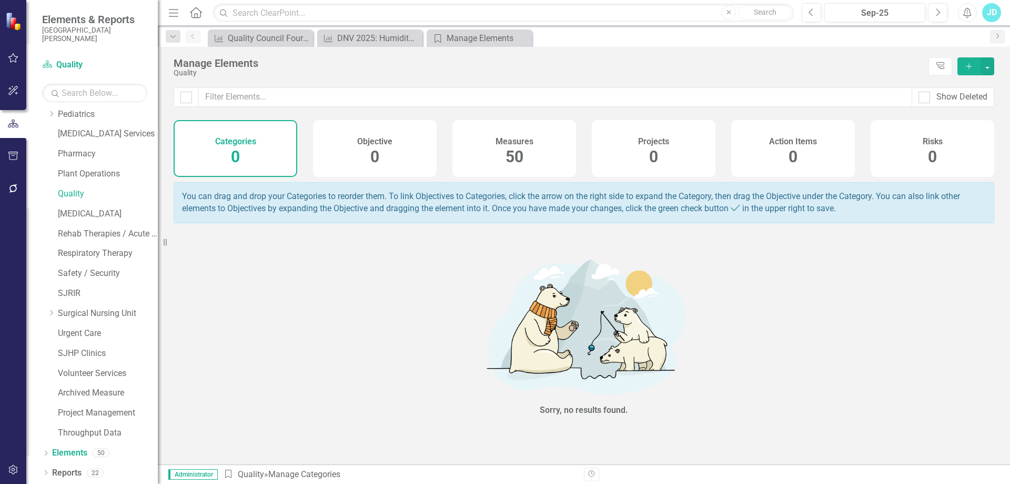
click at [537, 142] on div "Measures 50" at bounding box center [514, 148] width 124 height 57
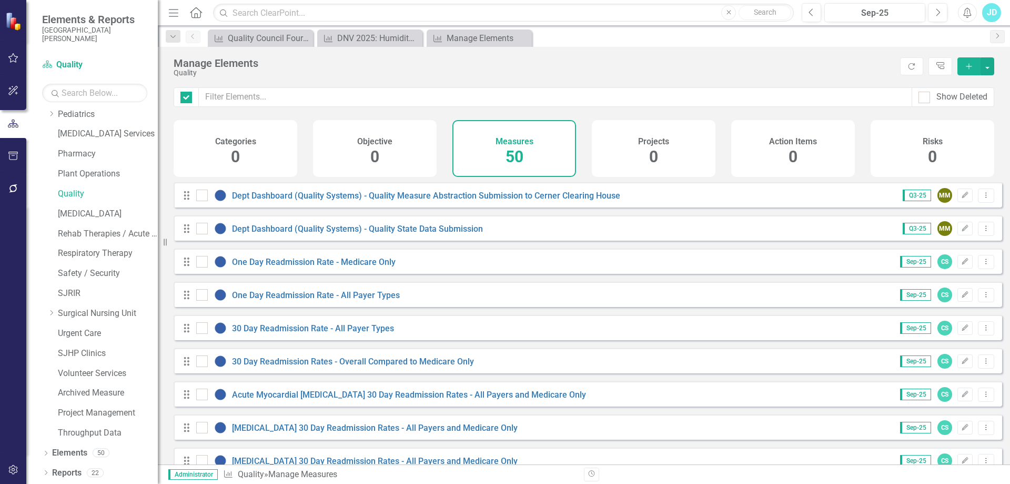
checkbox input "false"
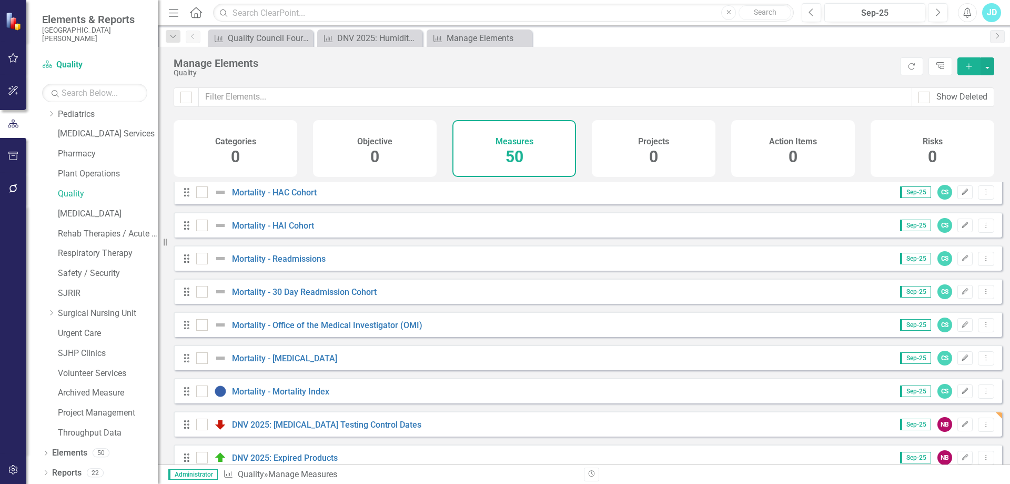
scroll to position [1383, 0]
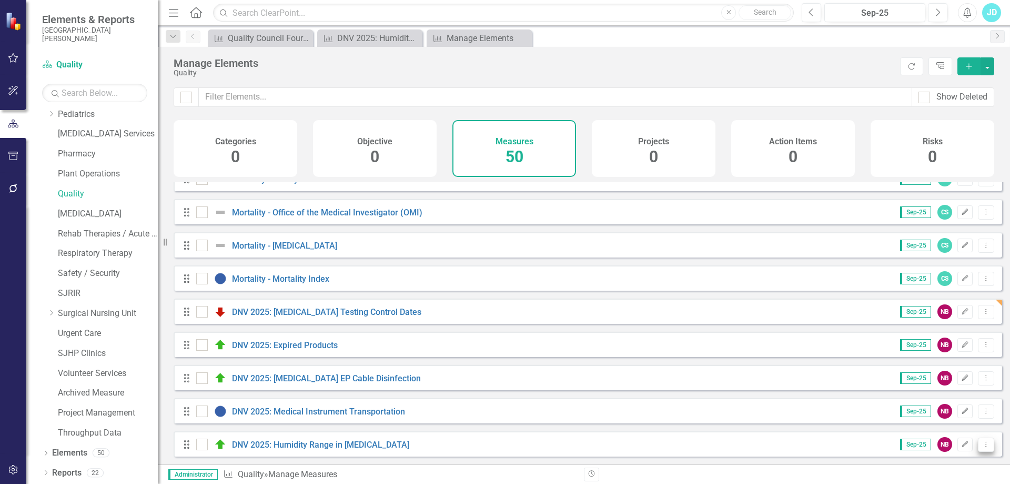
click at [982, 446] on icon "Dropdown Menu" at bounding box center [986, 443] width 9 height 7
click at [953, 409] on link "Copy Duplicate Measure" at bounding box center [938, 407] width 95 height 19
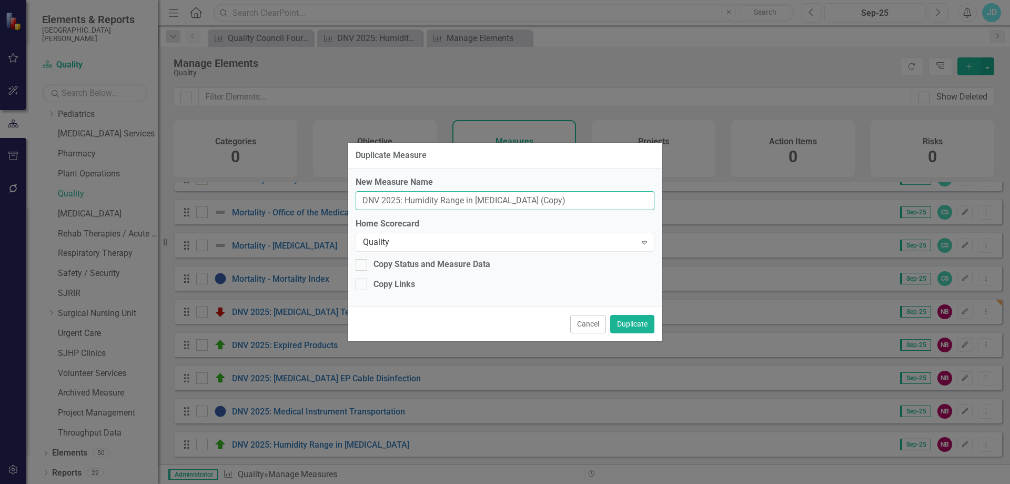
drag, startPoint x: 407, startPoint y: 198, endPoint x: 567, endPoint y: 197, distance: 159.9
click at [567, 197] on input "DNV 2025: Humidity Range in [MEDICAL_DATA] (Copy)" at bounding box center [505, 200] width 299 height 19
type input "DNV 2025: Registration Consents"
click at [632, 322] on button "Duplicate" at bounding box center [632, 324] width 44 height 18
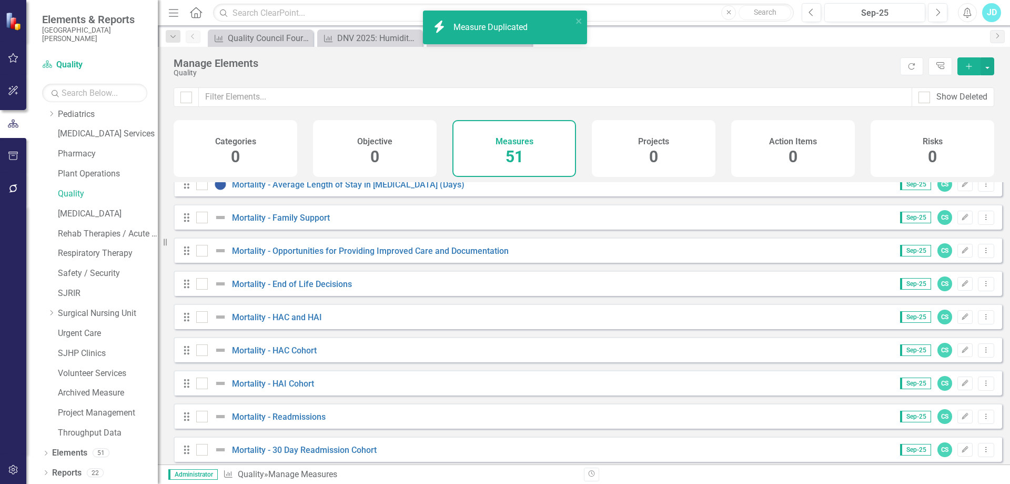
scroll to position [1416, 0]
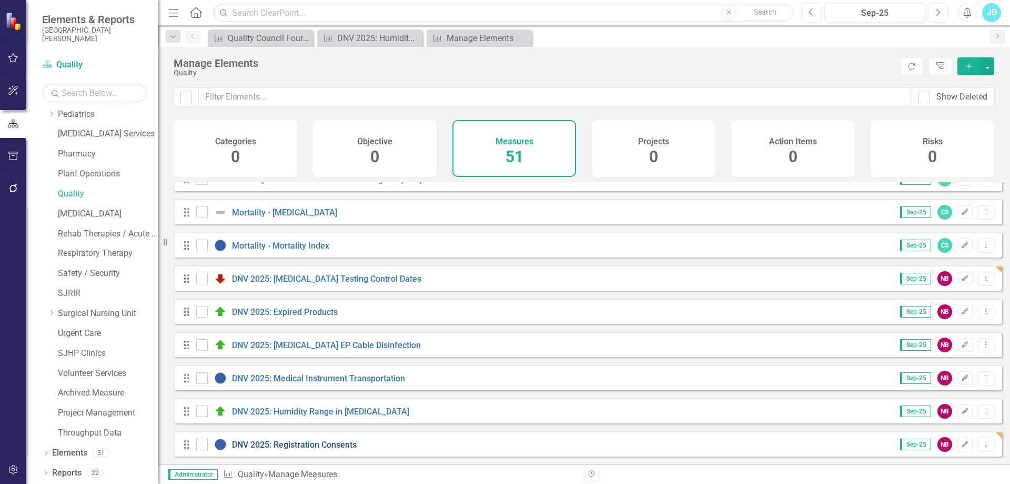
click at [289, 440] on link "DNV 2025: Registration Consents" at bounding box center [294, 444] width 125 height 10
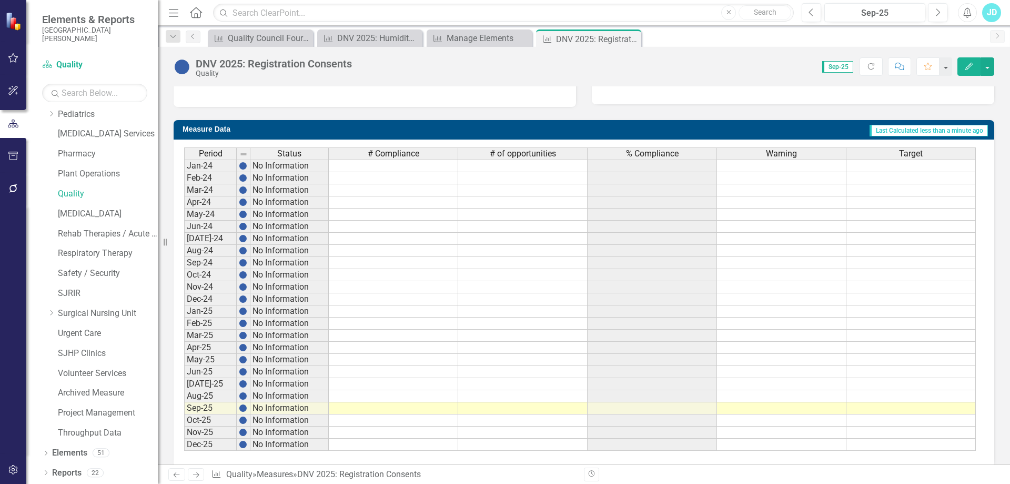
scroll to position [381, 0]
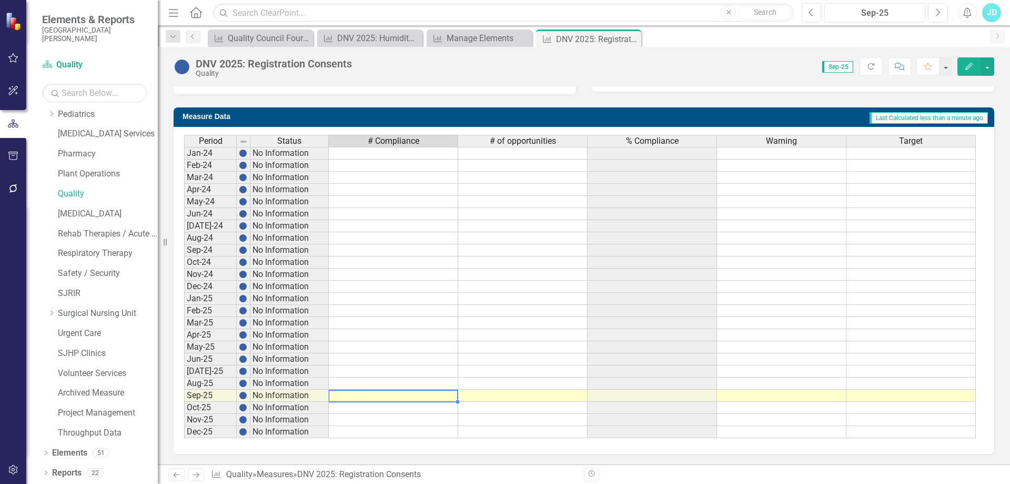
click at [442, 395] on td at bounding box center [393, 395] width 129 height 12
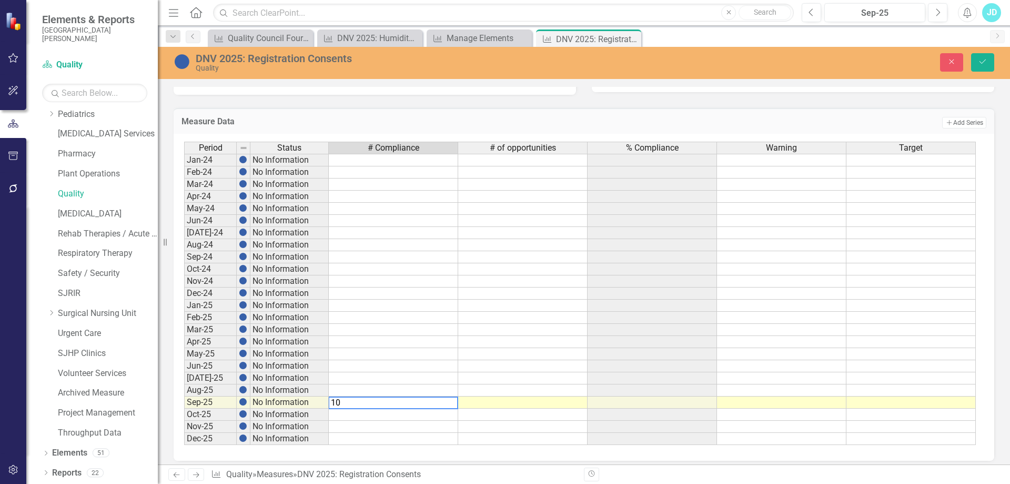
type textarea "100"
click at [821, 402] on td at bounding box center [781, 402] width 129 height 12
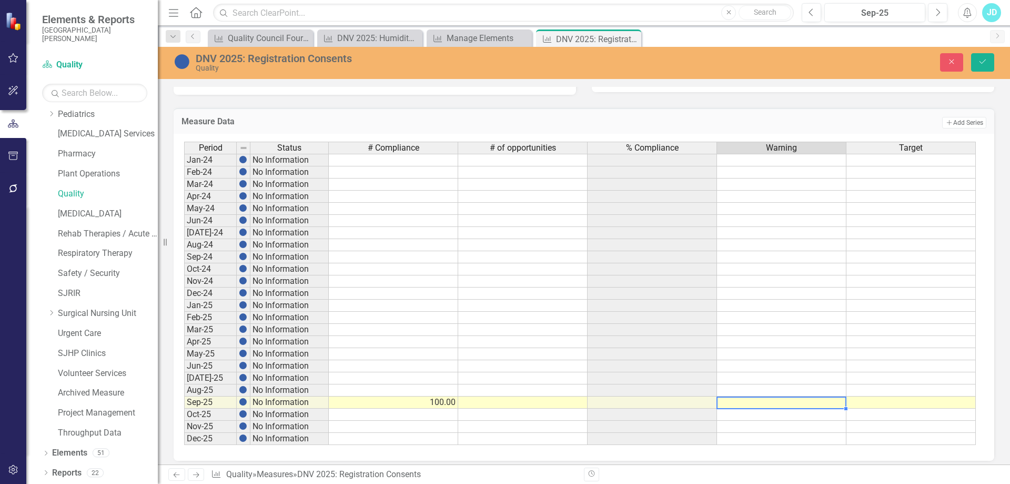
type textarea "90"
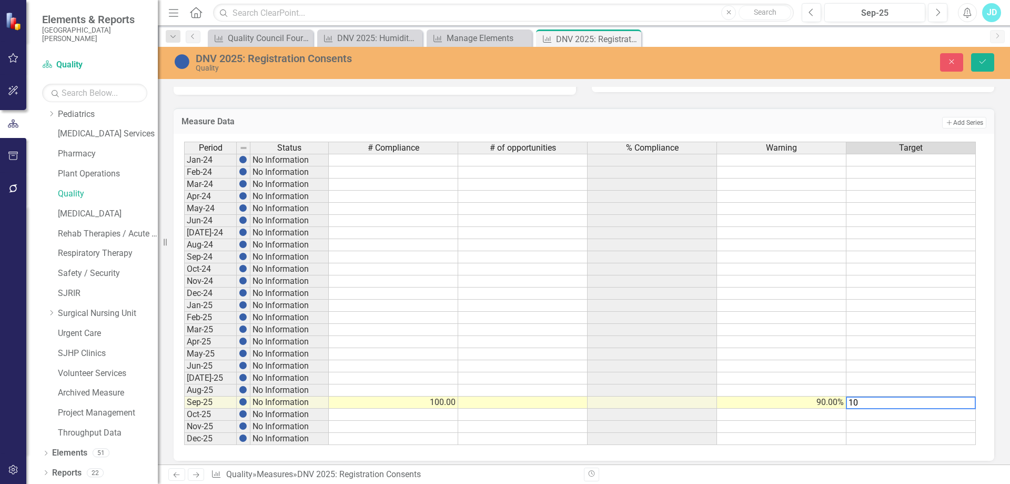
type textarea "100"
click at [986, 61] on icon "Save" at bounding box center [982, 61] width 9 height 7
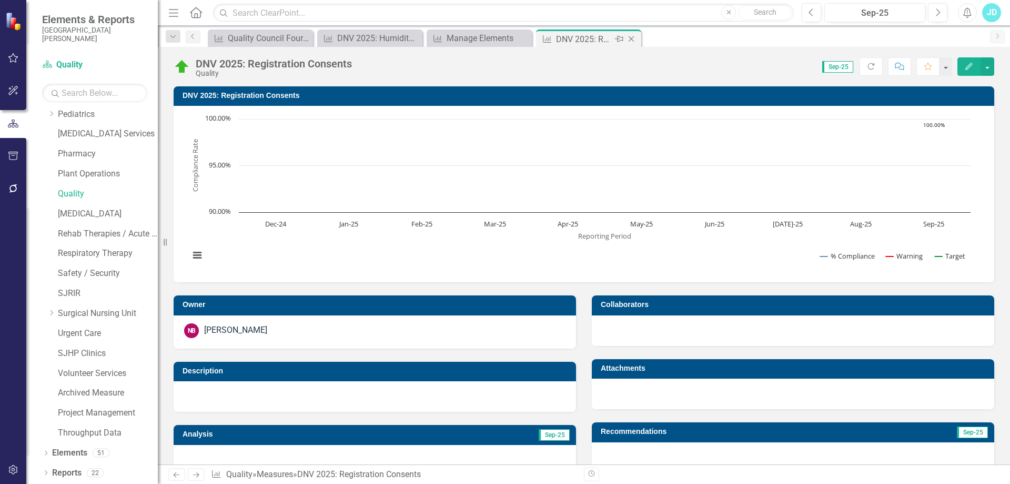
click at [632, 41] on icon "Close" at bounding box center [631, 39] width 11 height 8
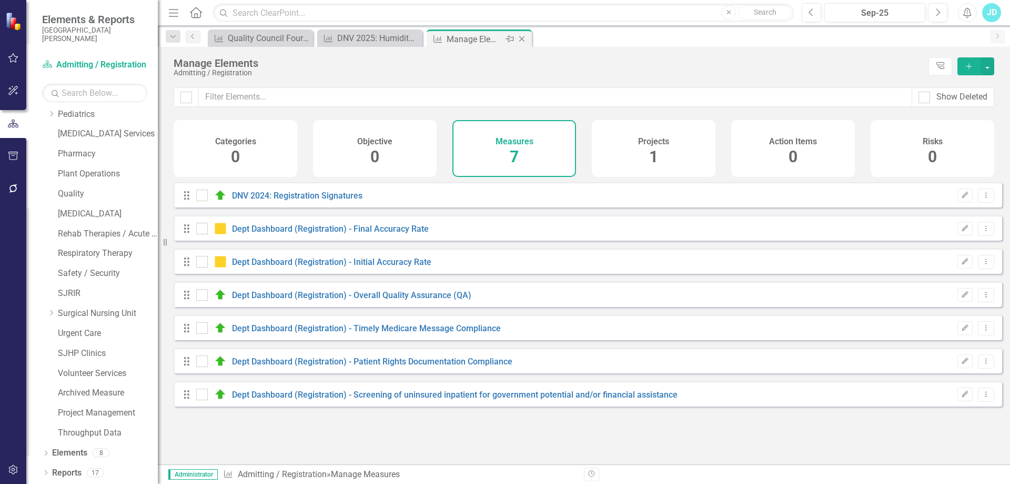
checkbox input "false"
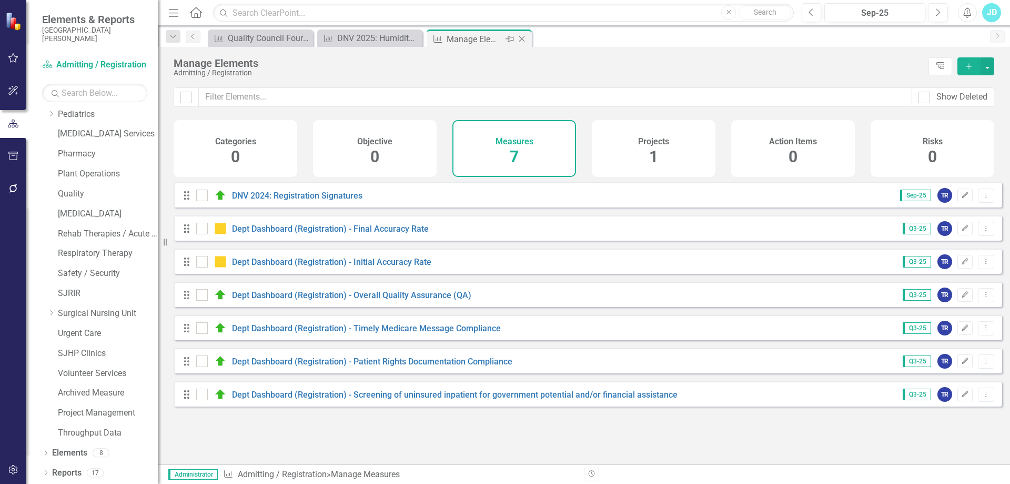
click at [521, 36] on icon "Close" at bounding box center [522, 39] width 11 height 8
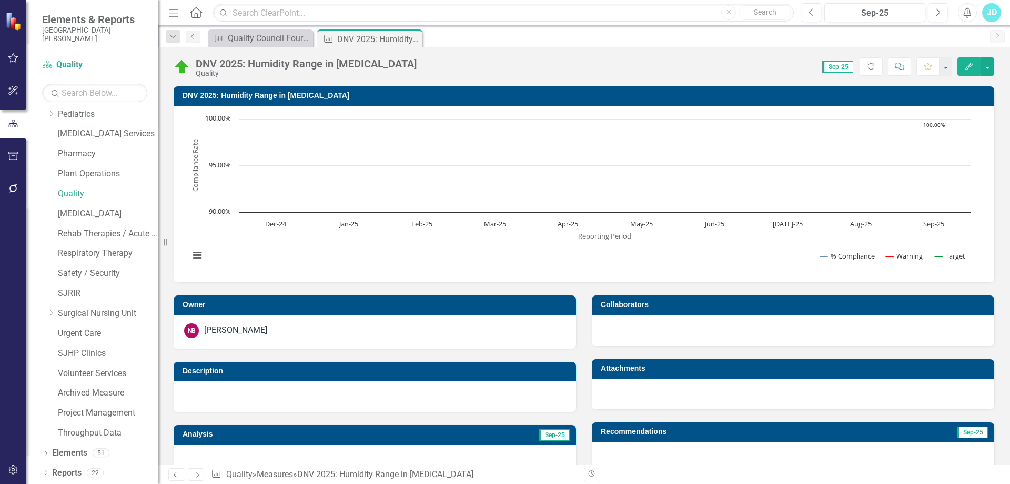
click at [0, 0] on icon "Close" at bounding box center [0, 0] width 0 height 0
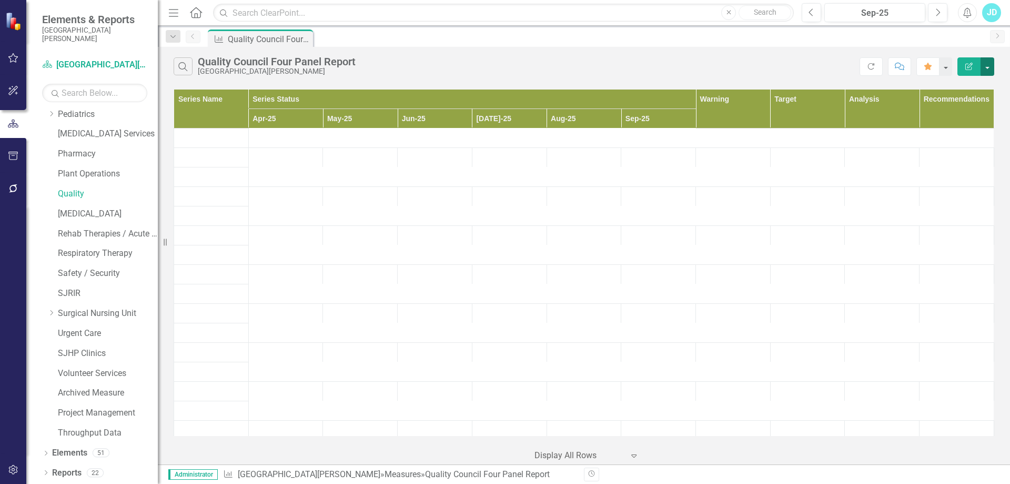
click at [986, 66] on button "button" at bounding box center [988, 66] width 14 height 18
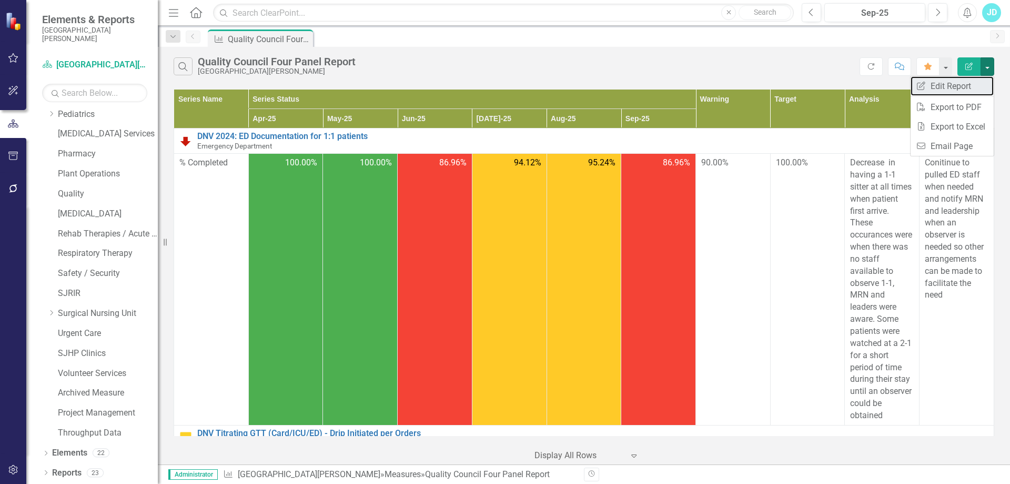
click at [968, 80] on link "Edit Report Edit Report" at bounding box center [952, 85] width 83 height 19
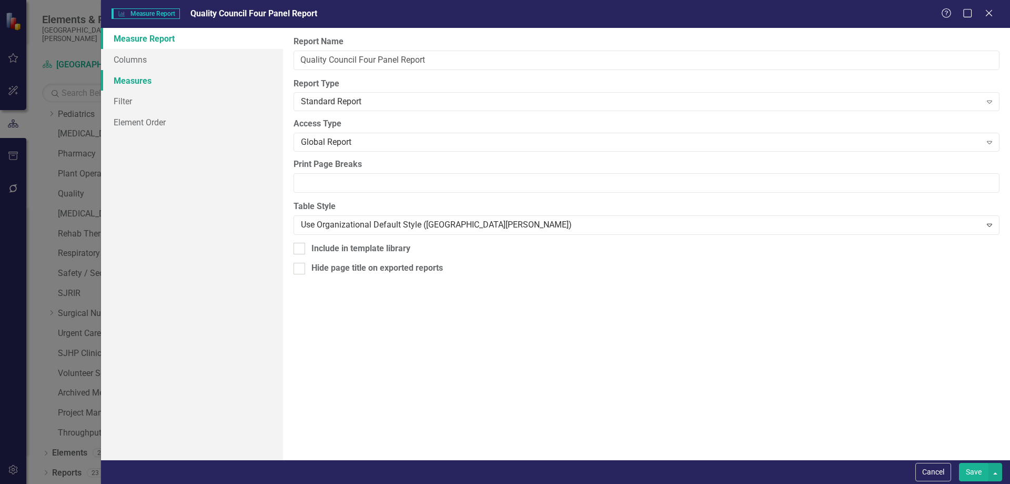
click at [152, 81] on link "Measures" at bounding box center [192, 80] width 182 height 21
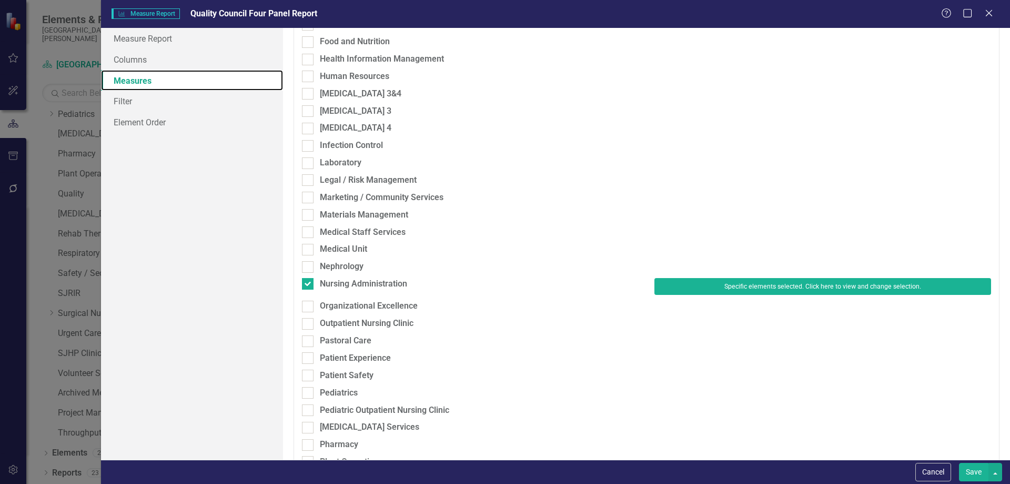
scroll to position [655, 0]
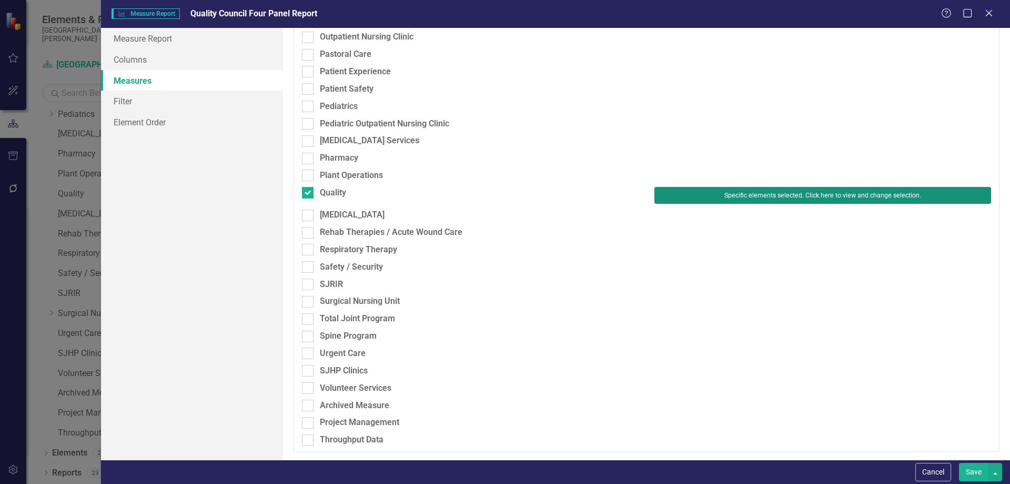
click at [780, 189] on button "Specific elements selected. Click here to view and change selection." at bounding box center [823, 195] width 337 height 17
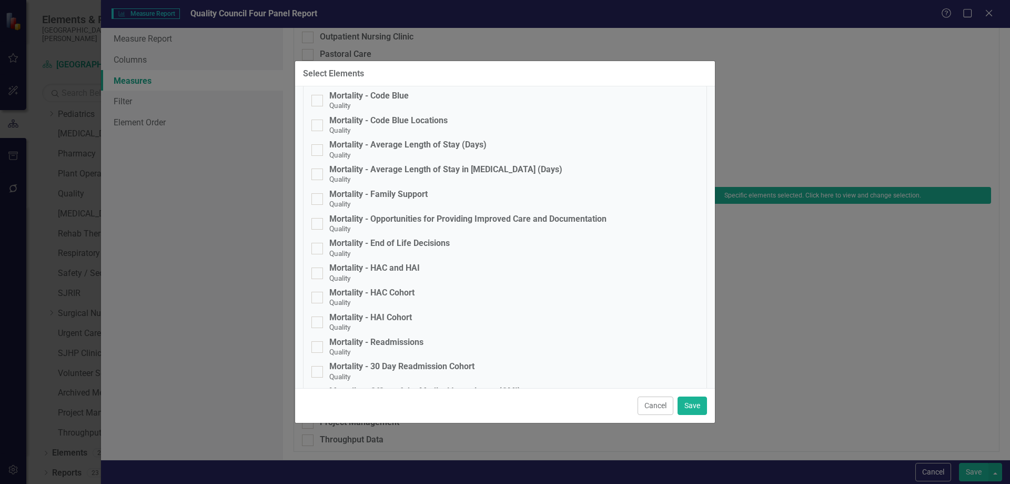
scroll to position [1018, 0]
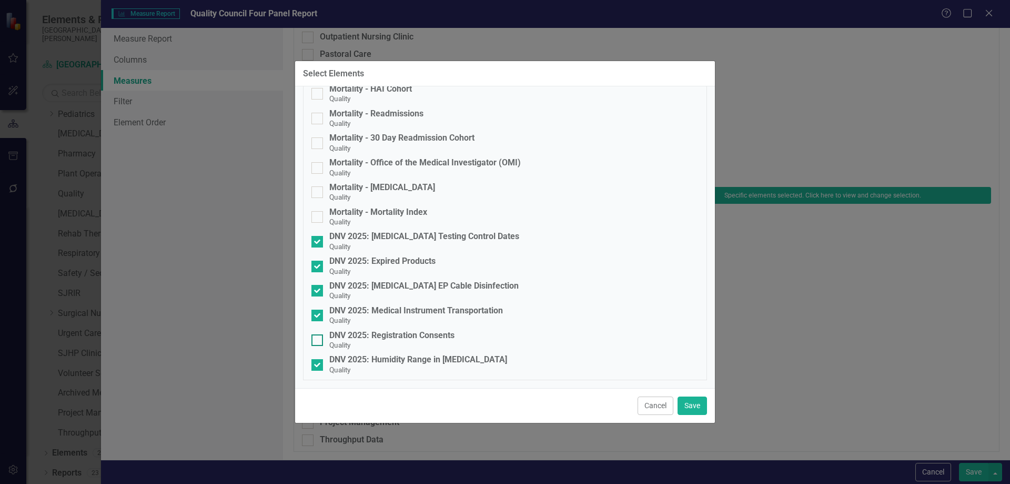
click at [318, 337] on input "DNV 2025: Registration Consents Quality" at bounding box center [314, 337] width 7 height 7
checkbox input "true"
click at [687, 399] on button "Save" at bounding box center [692, 405] width 29 height 18
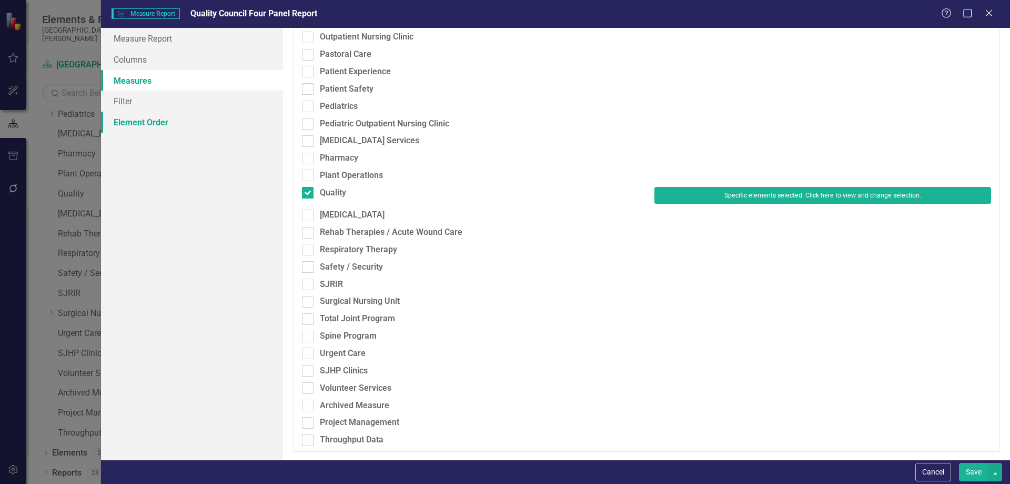
click at [128, 125] on link "Element Order" at bounding box center [192, 122] width 182 height 21
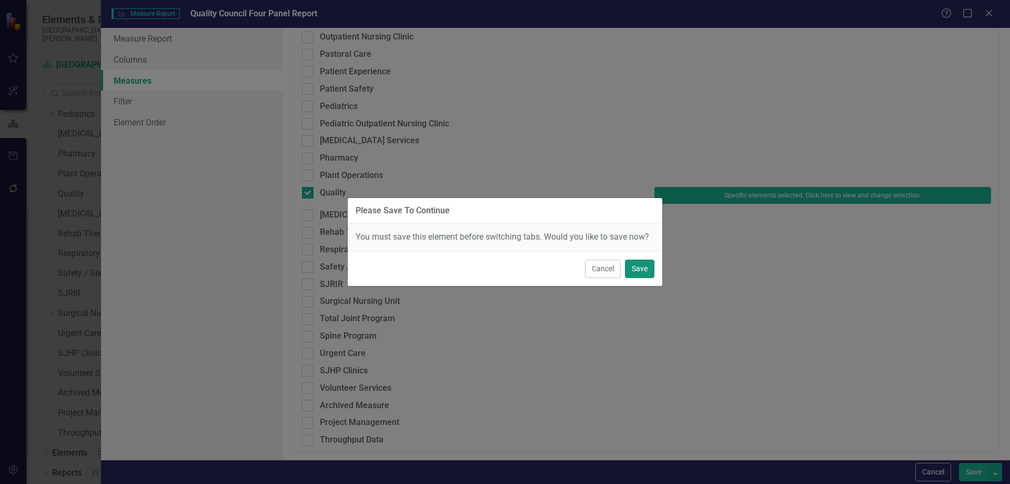
click at [639, 263] on button "Save" at bounding box center [639, 268] width 29 height 18
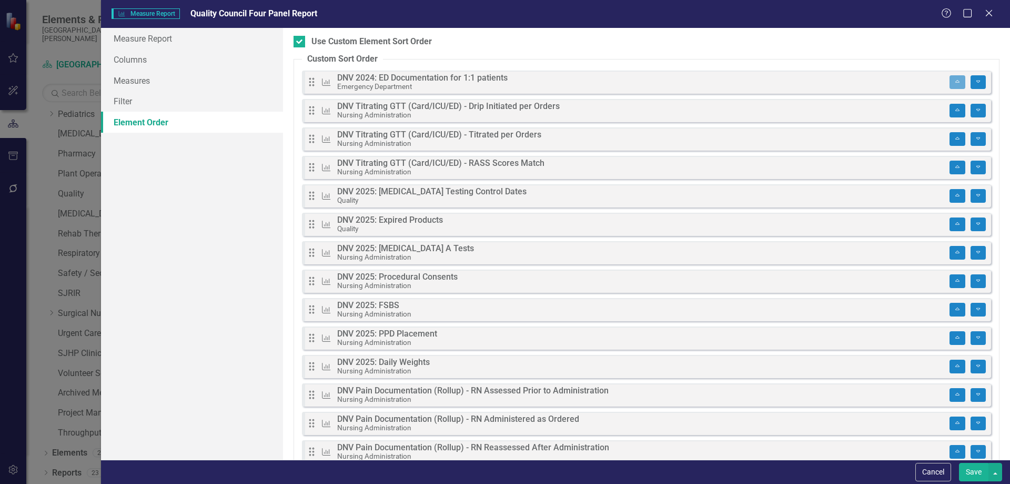
click at [1001, 257] on div "Please Save To Continue You must save this element before switching tabs. Would…" at bounding box center [505, 242] width 1010 height 484
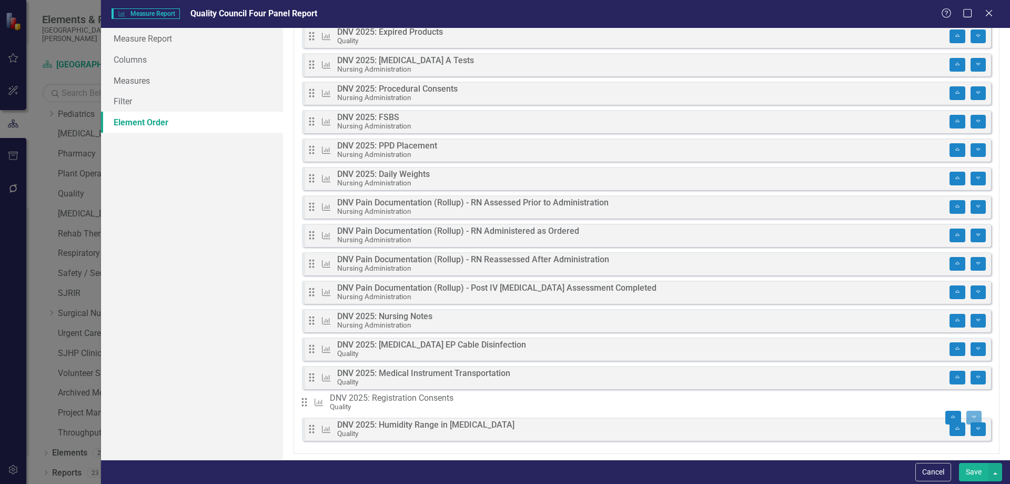
drag, startPoint x: 313, startPoint y: 432, endPoint x: 311, endPoint y: 404, distance: 29.0
click at [311, 404] on div "Drag Measure DNV 2024: ED Documentation for 1:1 patients Emergency Department M…" at bounding box center [646, 168] width 689 height 570
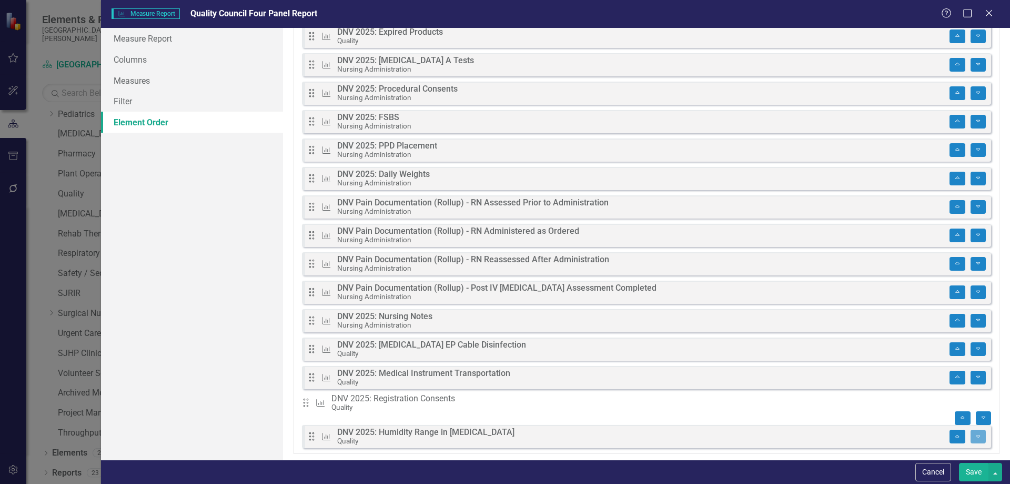
click at [968, 470] on button "Save" at bounding box center [973, 471] width 29 height 18
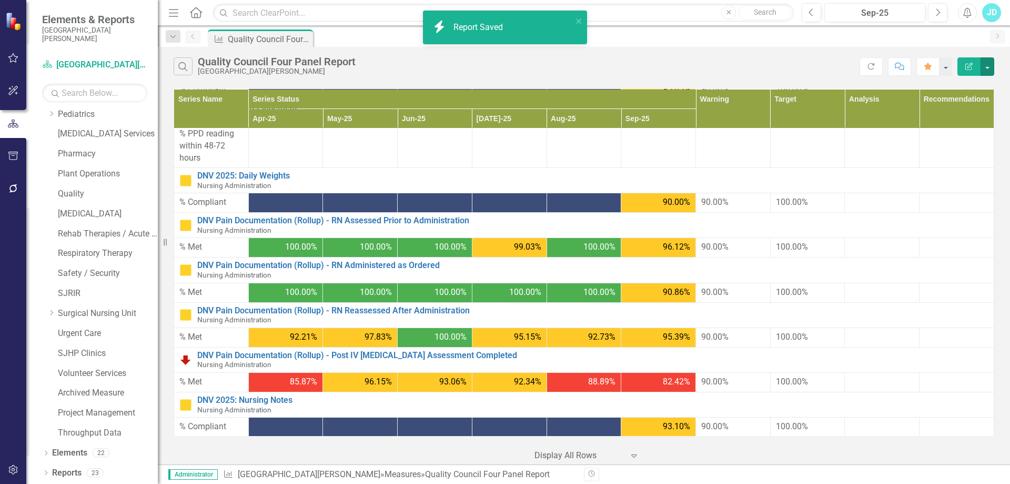
scroll to position [864, 0]
